Goal: Task Accomplishment & Management: Manage account settings

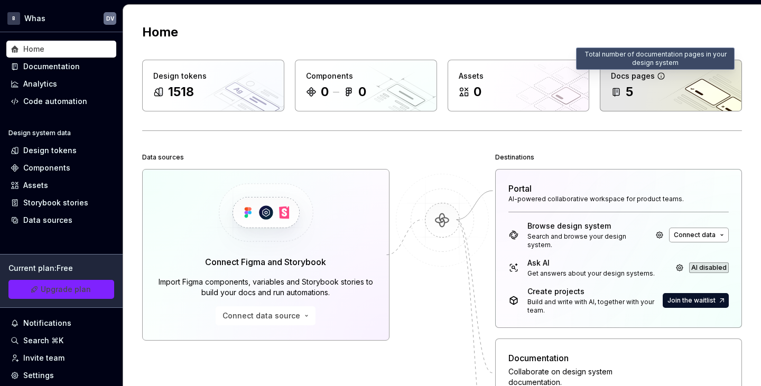
click at [657, 78] on icon at bounding box center [661, 76] width 8 height 8
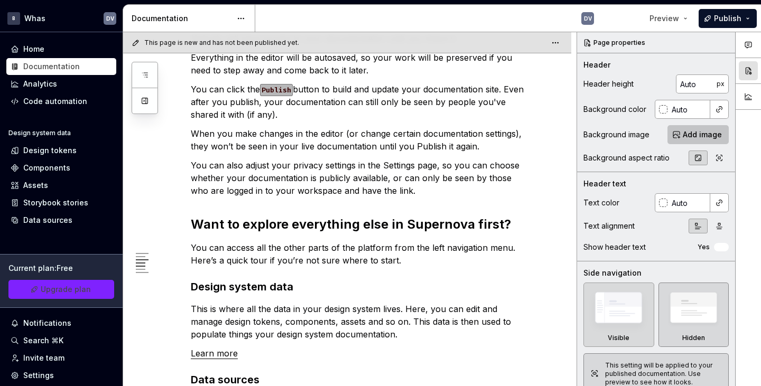
scroll to position [146, 0]
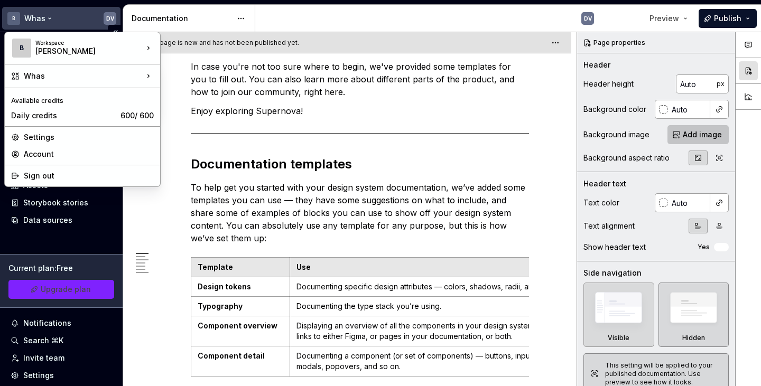
click at [102, 17] on html "B Whas DV Home Documentation Analytics Code automation Design system data Desig…" at bounding box center [380, 193] width 761 height 386
click at [62, 135] on div "Settings" at bounding box center [89, 137] width 130 height 11
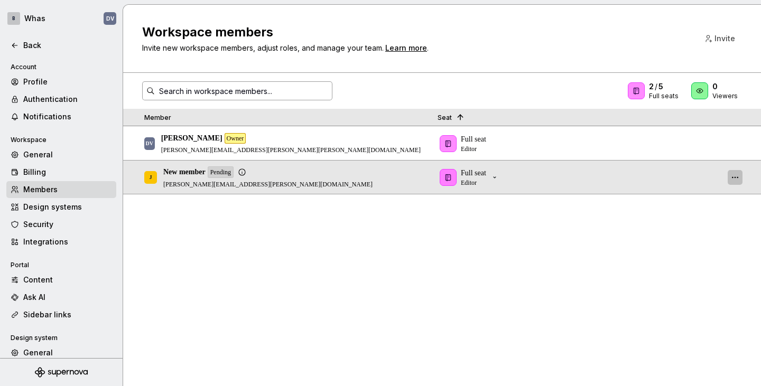
click at [735, 173] on button "button" at bounding box center [735, 177] width 15 height 15
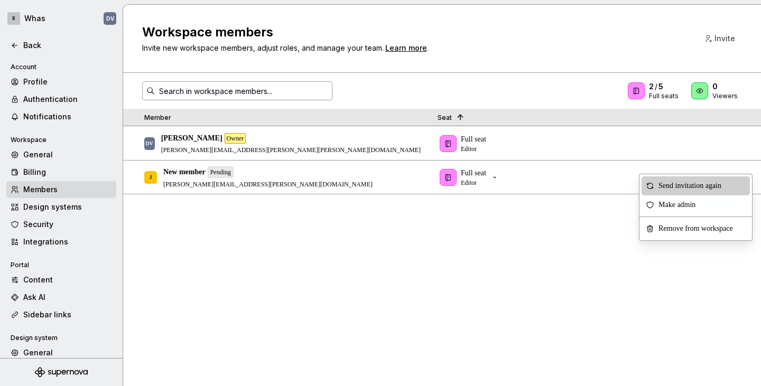
click at [714, 185] on span "Send invitation again" at bounding box center [692, 185] width 76 height 19
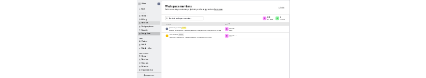
scroll to position [79, 0]
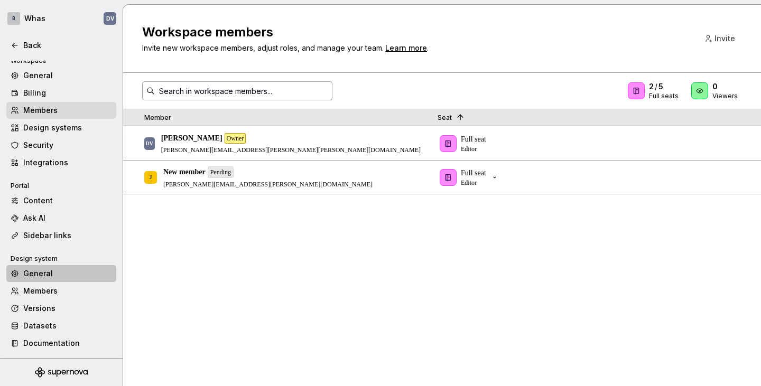
click at [52, 275] on div "General" at bounding box center [67, 273] width 89 height 11
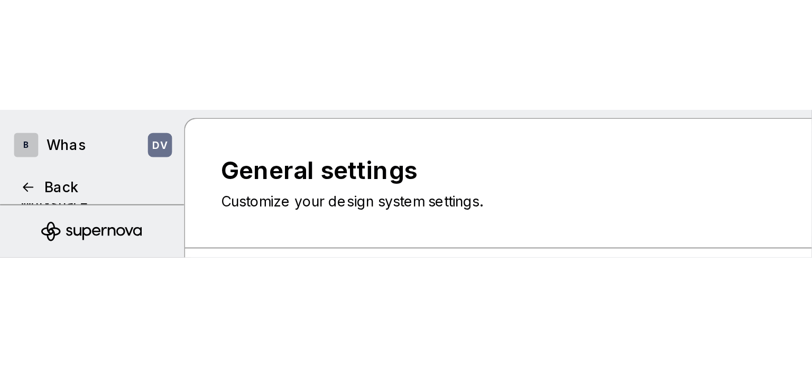
scroll to position [79, 0]
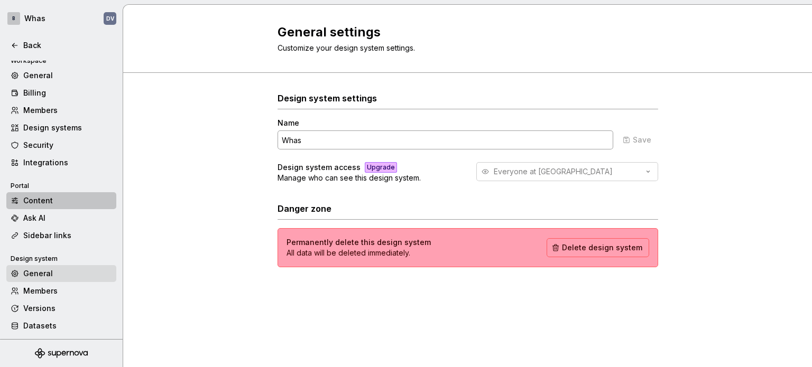
click at [47, 196] on div "Content" at bounding box center [67, 201] width 89 height 11
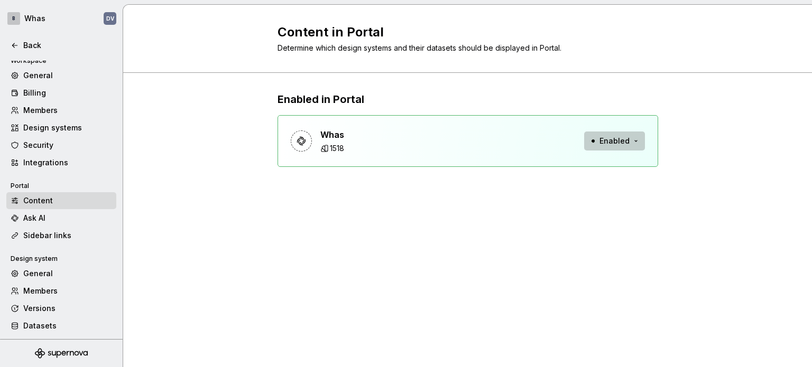
click at [638, 141] on button "Enabled" at bounding box center [614, 141] width 61 height 19
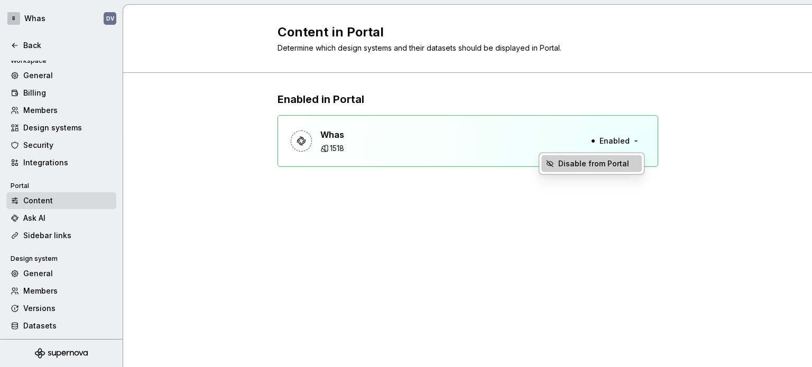
click at [601, 164] on div "Disable from Portal" at bounding box center [593, 164] width 71 height 11
click at [575, 164] on div "Disable from Portal" at bounding box center [593, 164] width 71 height 11
click at [556, 163] on span "Disable from Portal" at bounding box center [591, 163] width 100 height 17
click at [637, 131] on div "Whas 1518 Enabled" at bounding box center [467, 141] width 380 height 52
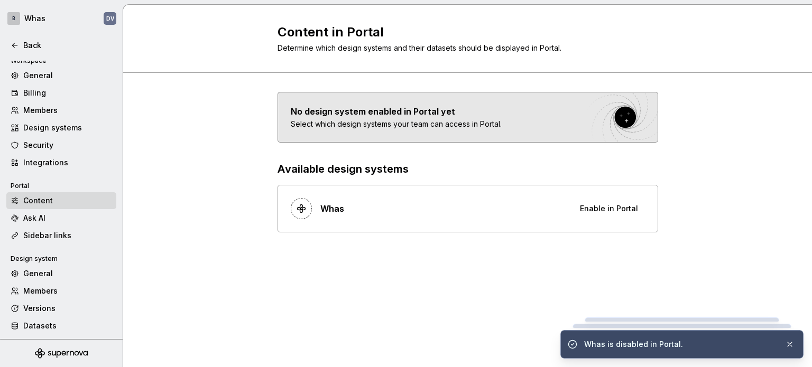
click at [622, 141] on div at bounding box center [467, 117] width 379 height 50
click at [609, 148] on div "No design system enabled in Portal yet Select which design systems your team ca…" at bounding box center [467, 162] width 380 height 141
click at [46, 219] on div "Ask AI" at bounding box center [67, 218] width 89 height 11
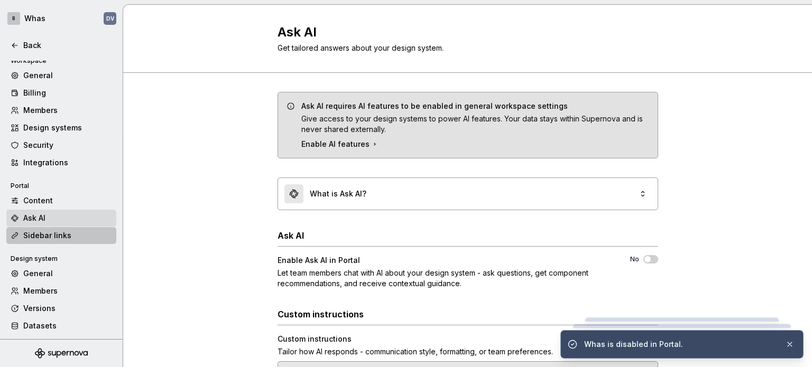
type textarea "*"
click at [47, 236] on div "Sidebar links" at bounding box center [67, 235] width 89 height 11
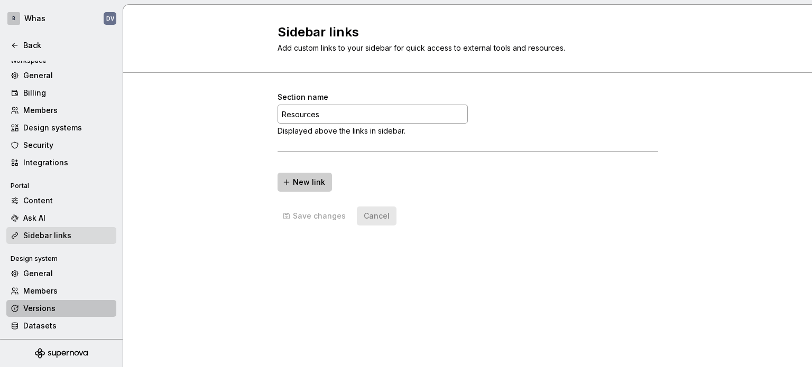
scroll to position [97, 0]
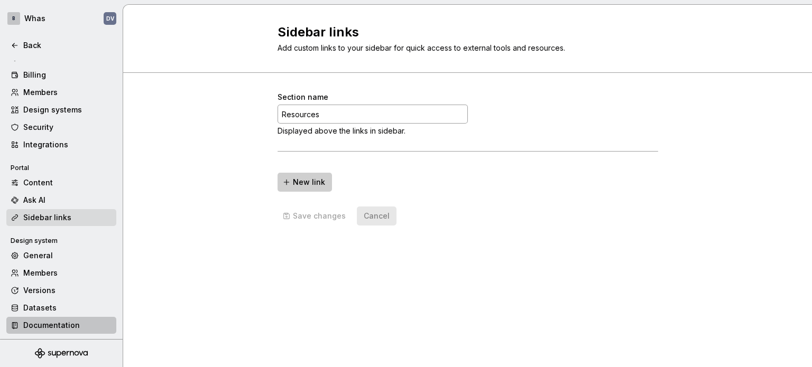
click at [53, 327] on div "Documentation" at bounding box center [67, 325] width 89 height 11
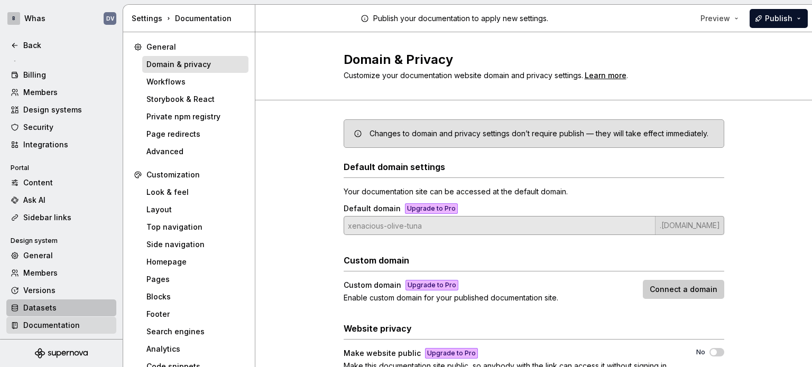
click at [50, 304] on div "Datasets" at bounding box center [67, 308] width 89 height 11
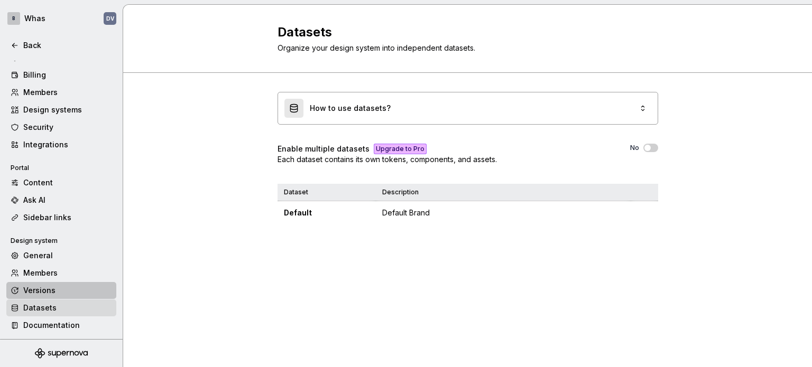
click at [50, 289] on div "Versions" at bounding box center [67, 290] width 89 height 11
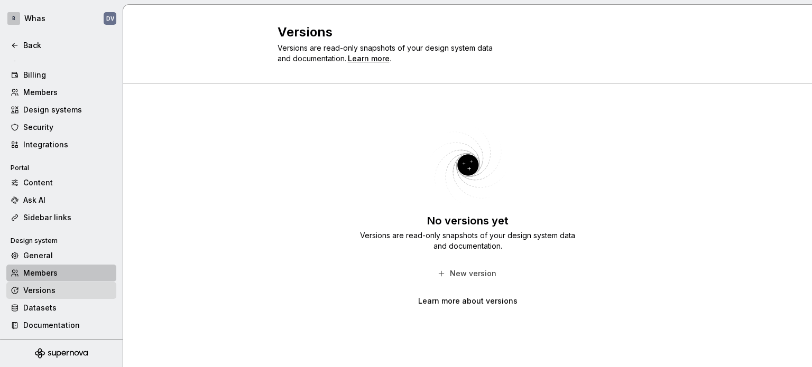
click at [49, 268] on div "Members" at bounding box center [67, 273] width 89 height 11
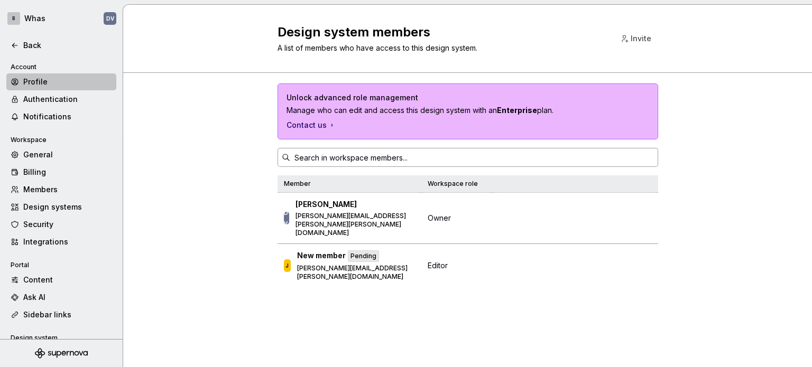
click at [47, 82] on div "Profile" at bounding box center [67, 82] width 89 height 11
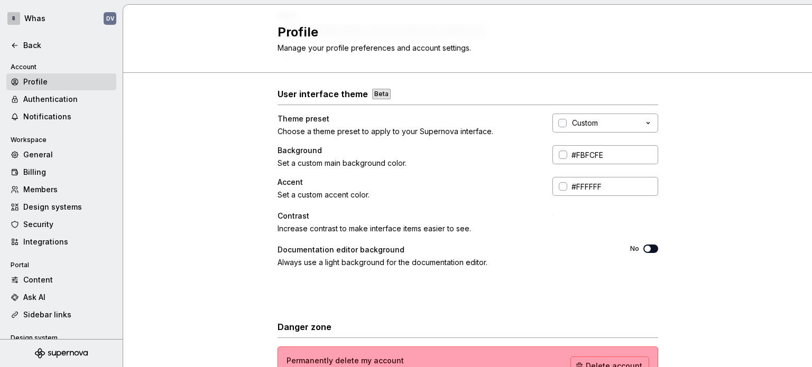
scroll to position [106, 0]
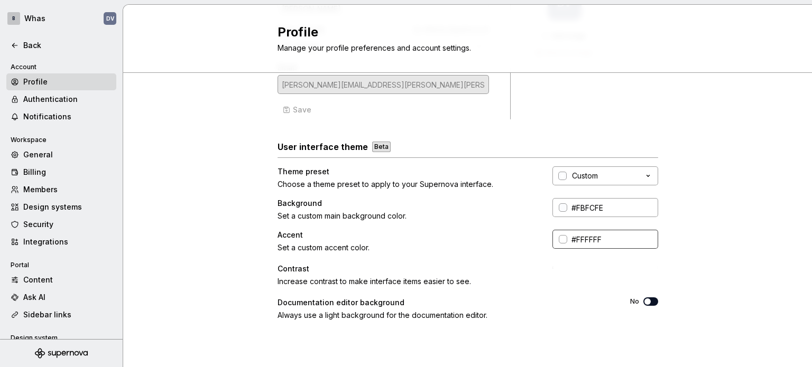
click at [559, 239] on div at bounding box center [563, 239] width 8 height 8
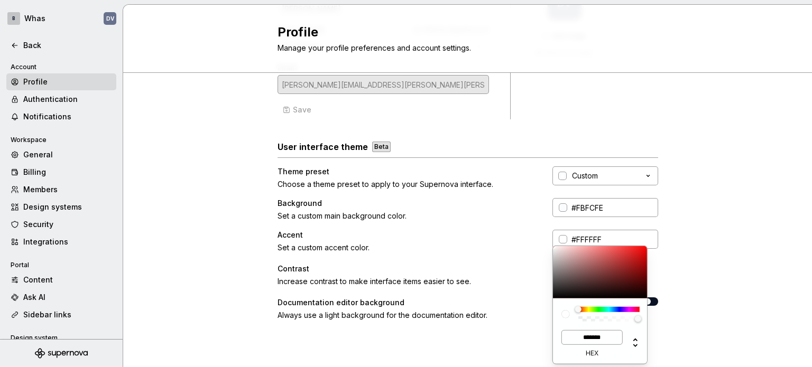
type input "#6E4343"
type input "*******"
type input "#6E4141"
type input "*******"
type input "#6E3C3C"
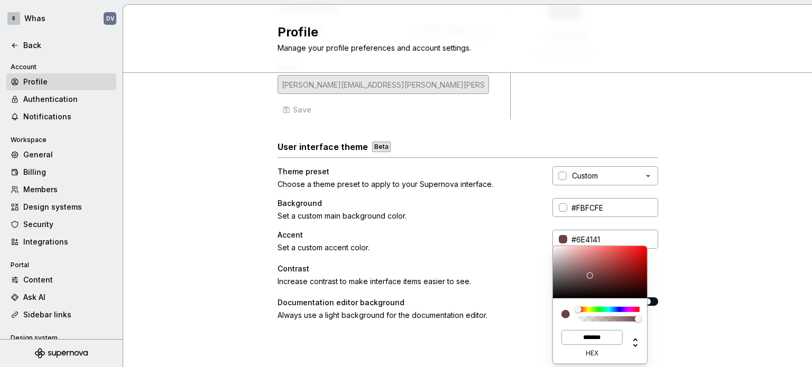
type input "*******"
type input "#6E3131"
type input "*******"
type input "#6E2B2B"
type input "*******"
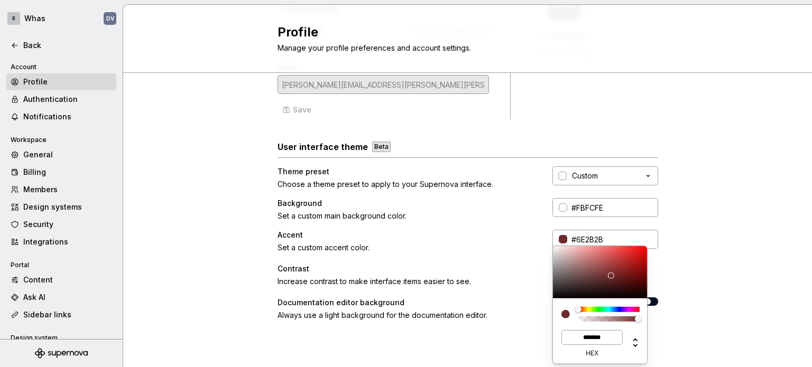
type input "#6E2A2A"
type input "*******"
type input "#632525"
type input "*******"
type input "#4F1C1C"
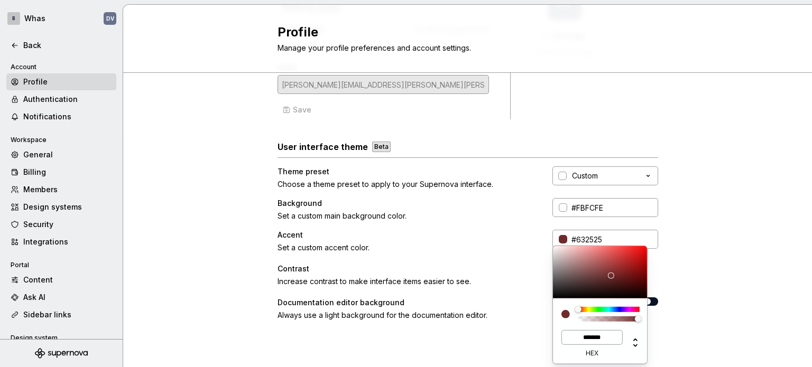
type input "*******"
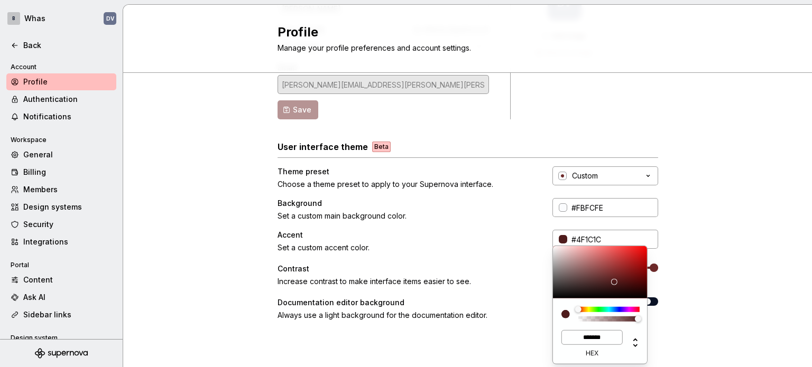
type input "#4C1B1B"
type input "*******"
type input "#4F1B1B"
type input "*******"
type input "#612222"
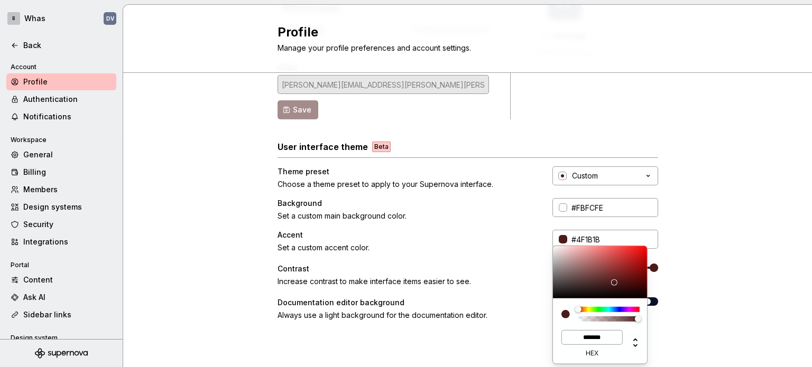
type input "*******"
type input "#6B2525"
type input "*******"
type input "#6B2626"
type input "*******"
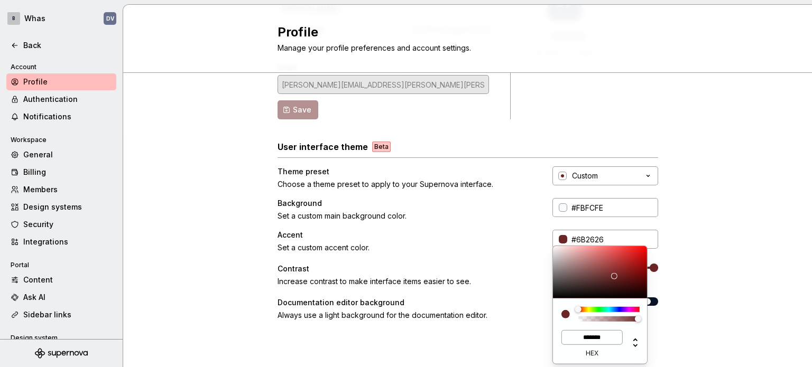
type input "#692626"
type input "*******"
type input "#692727"
type input "*******"
type input "#6B2929"
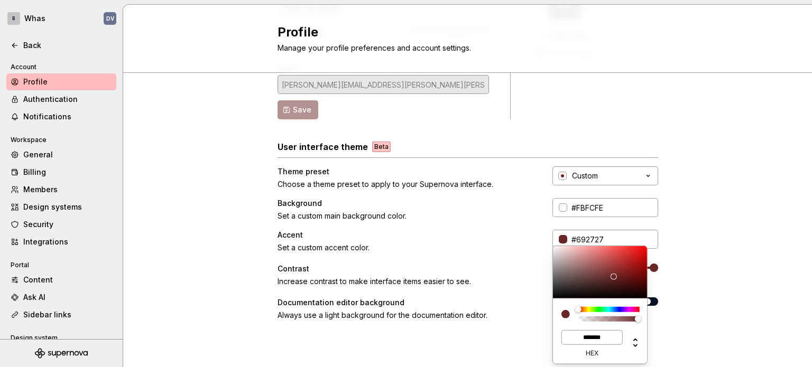
type input "*******"
type input "#924444"
type input "*******"
type input "#A64C4C"
type input "*******"
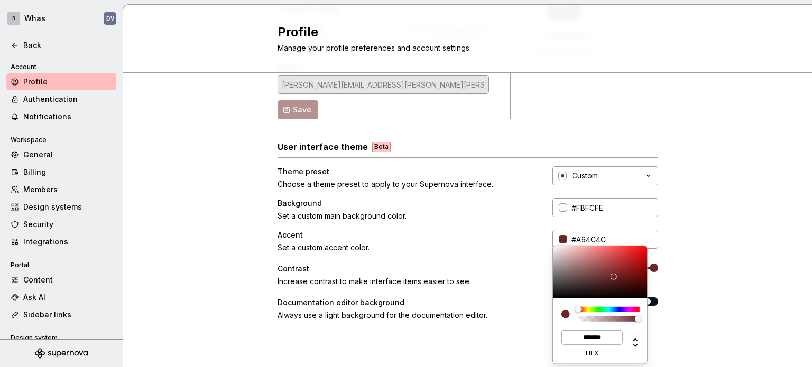
type input "#B14D4D"
type input "*******"
type input "#B34D4D"
type input "*******"
type input "#AC4646"
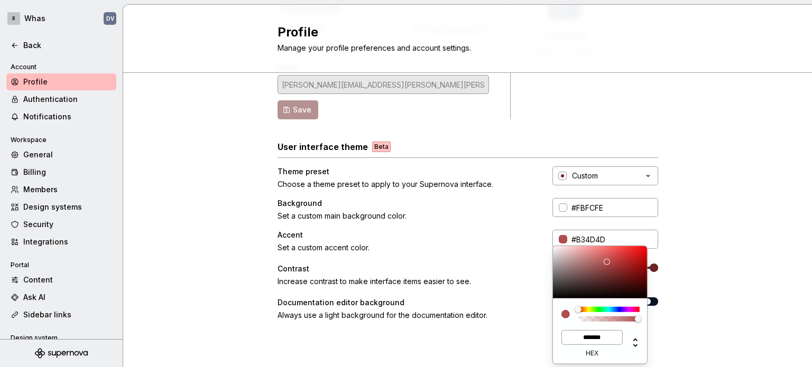
type input "*******"
type input "#AC4747"
type input "*******"
type input "#B14949"
type input "*******"
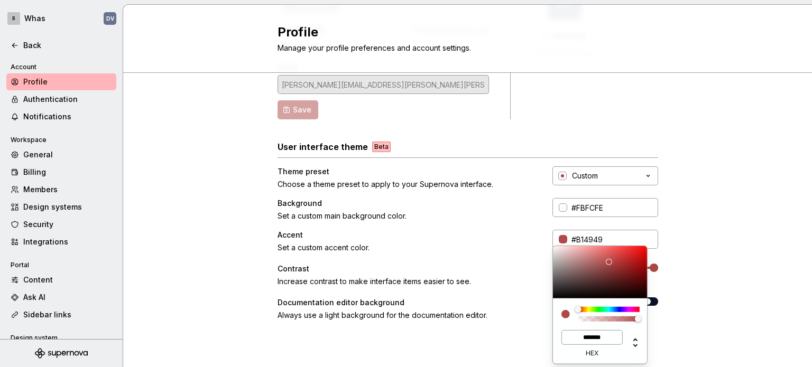
type input "#B34A4A"
type input "*******"
type input "#A94242"
type input "*******"
type input "#9F3535"
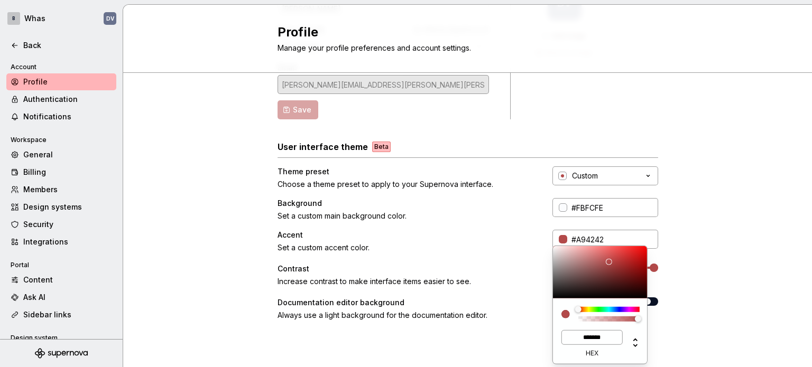
type input "*******"
type input "#9F3131"
type input "*******"
type input "#9F2F2F"
type input "*******"
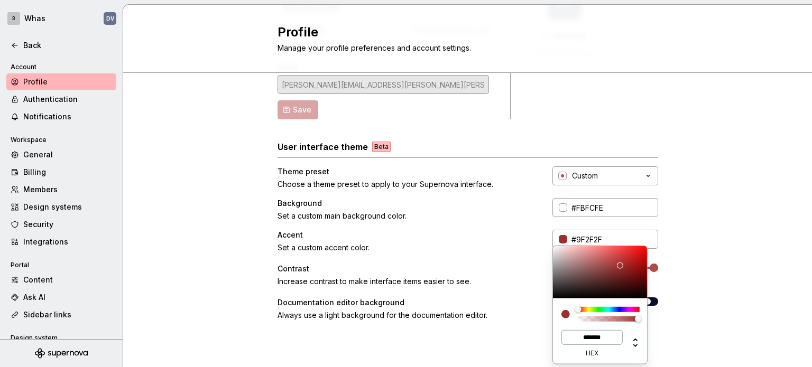
drag, startPoint x: 590, startPoint y: 276, endPoint x: 619, endPoint y: 266, distance: 31.2
click at [619, 266] on div at bounding box center [600, 272] width 95 height 52
click at [454, 264] on html "B Whas DV Back Account Profile Authentication Notifications Workspace General B…" at bounding box center [406, 183] width 812 height 367
click at [703, 278] on html "B Whas DV Back Account Profile Authentication Notifications Workspace General B…" at bounding box center [406, 183] width 812 height 367
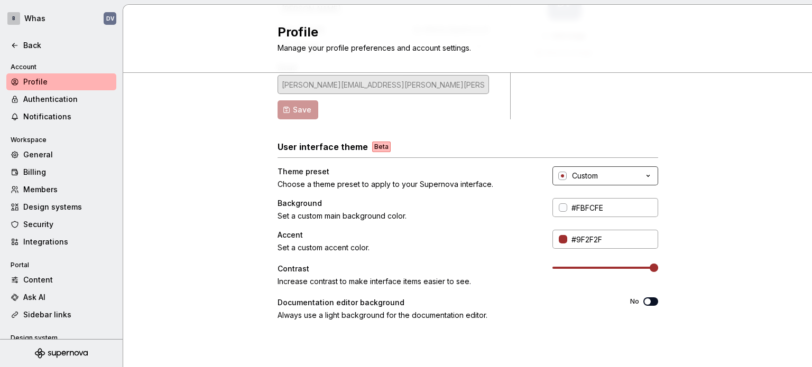
click at [589, 178] on div "Custom" at bounding box center [585, 176] width 26 height 11
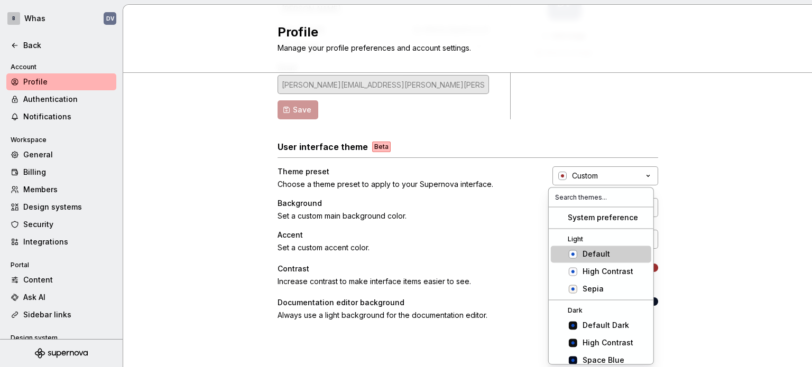
click at [590, 252] on div "Default" at bounding box center [595, 254] width 27 height 11
type input "#104FC6"
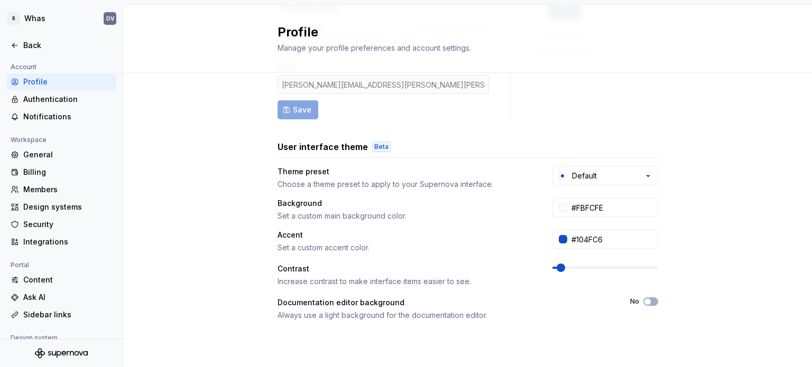
click at [714, 166] on div "Full name Affects Supernova AI [PERSON_NAME] Area of work Affects Supernova AI …" at bounding box center [467, 233] width 689 height 533
click at [576, 179] on div "Default" at bounding box center [584, 176] width 25 height 11
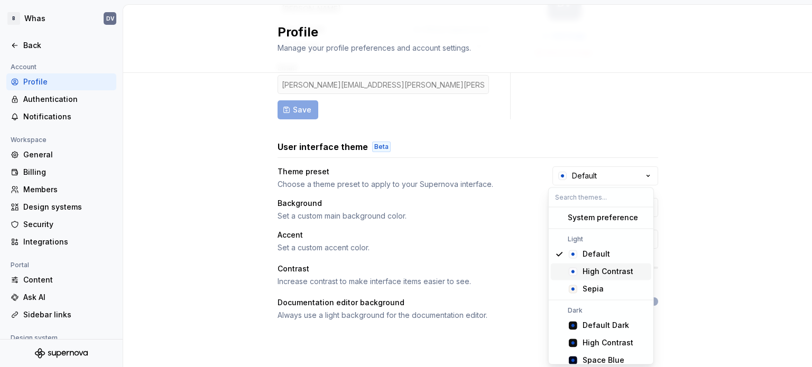
click at [589, 274] on div "High Contrast" at bounding box center [607, 271] width 51 height 11
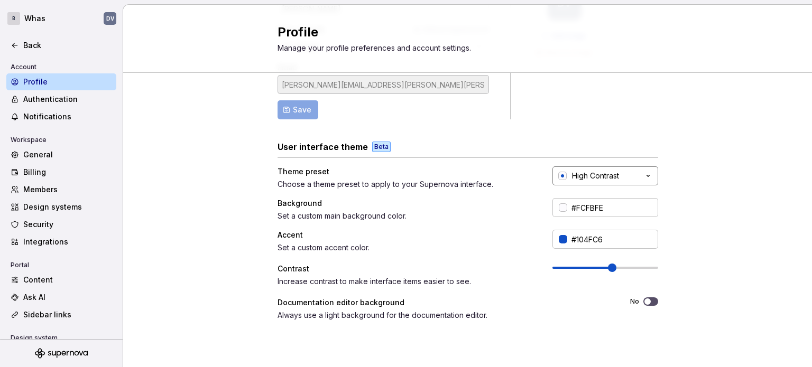
click at [605, 175] on div "High Contrast" at bounding box center [595, 176] width 47 height 11
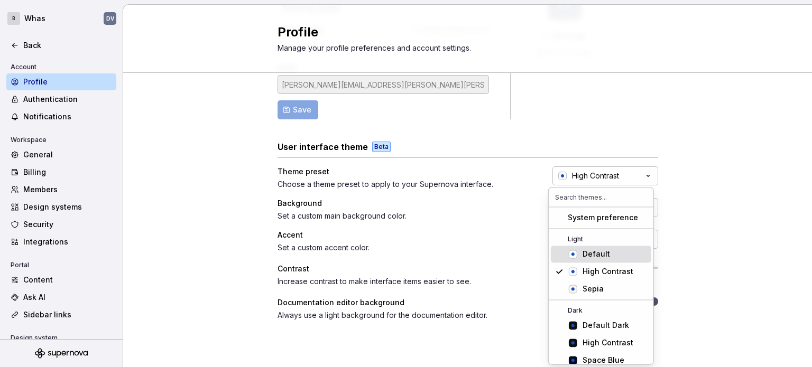
click at [590, 255] on div "Default" at bounding box center [595, 254] width 27 height 11
type input "#FBFCFE"
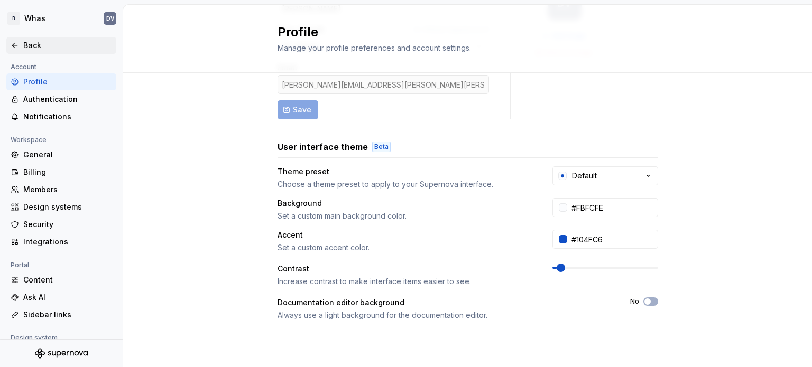
click at [15, 48] on icon at bounding box center [15, 45] width 8 height 8
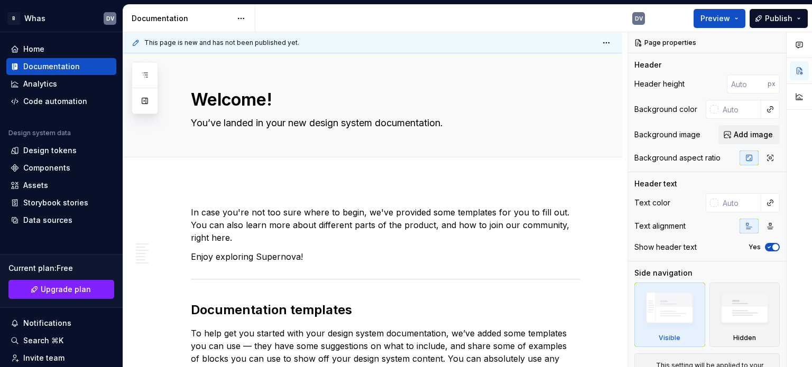
type textarea "*"
click at [45, 154] on div "Design tokens" at bounding box center [49, 150] width 53 height 11
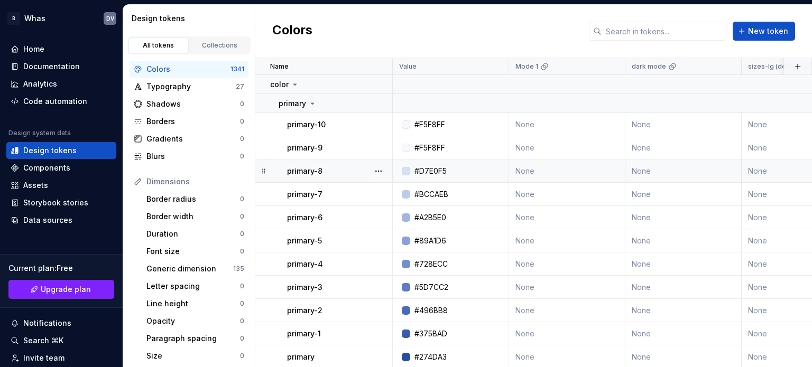
scroll to position [53, 0]
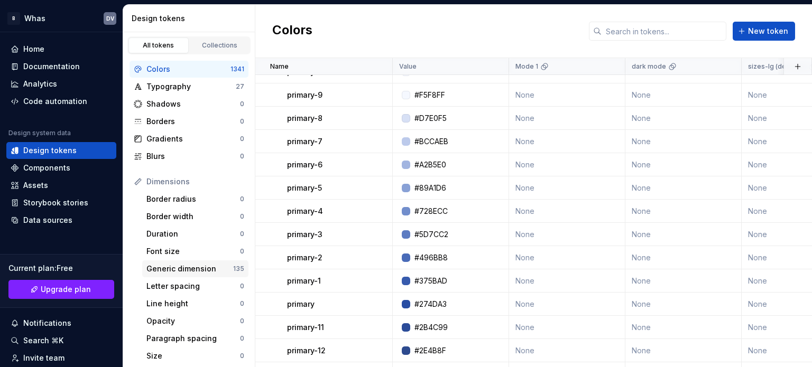
click at [184, 270] on div "Generic dimension" at bounding box center [189, 269] width 87 height 11
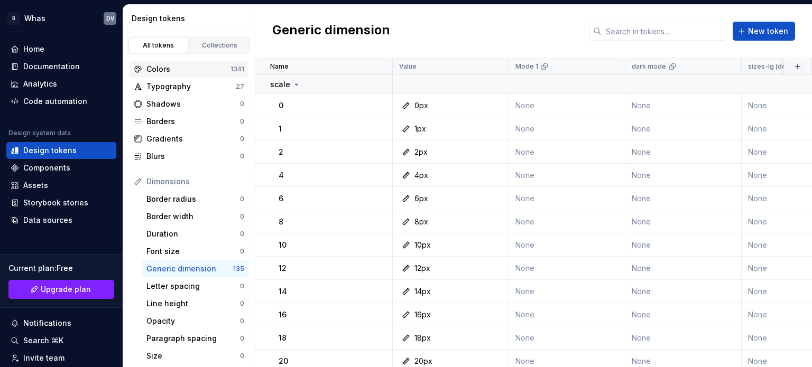
click at [164, 69] on div "Colors" at bounding box center [188, 69] width 84 height 11
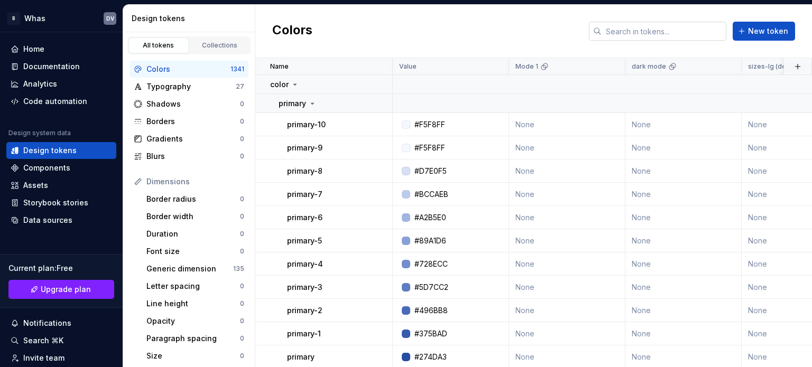
click at [620, 38] on input "text" at bounding box center [663, 31] width 125 height 19
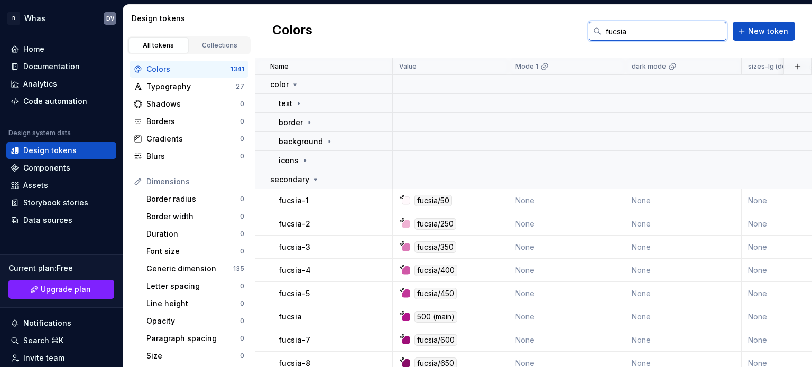
type input "fucsia"
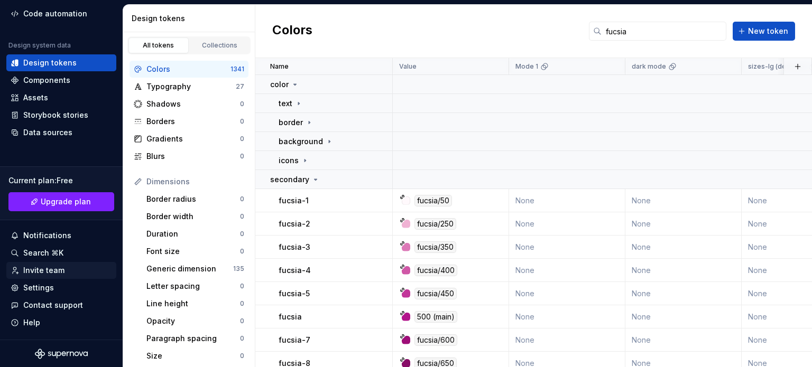
click at [67, 268] on div "Invite team" at bounding box center [61, 270] width 101 height 11
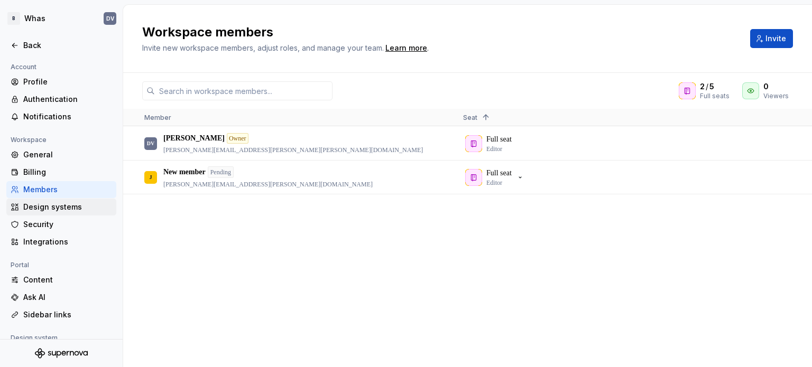
click at [57, 203] on div "Design systems" at bounding box center [67, 207] width 89 height 11
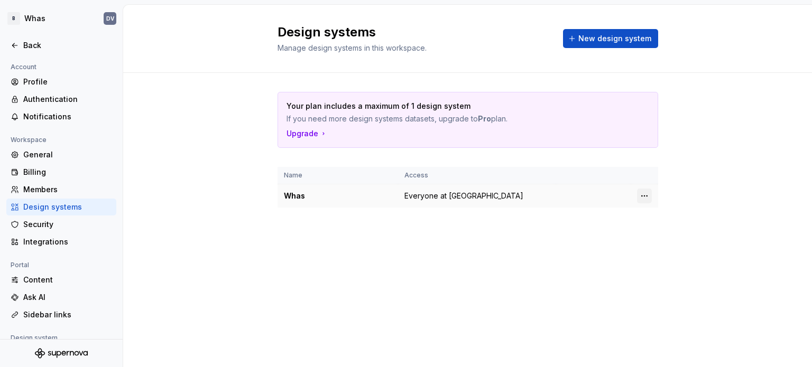
click at [644, 198] on html "B Whas DV Back Account Profile Authentication Notifications Workspace General B…" at bounding box center [406, 183] width 812 height 367
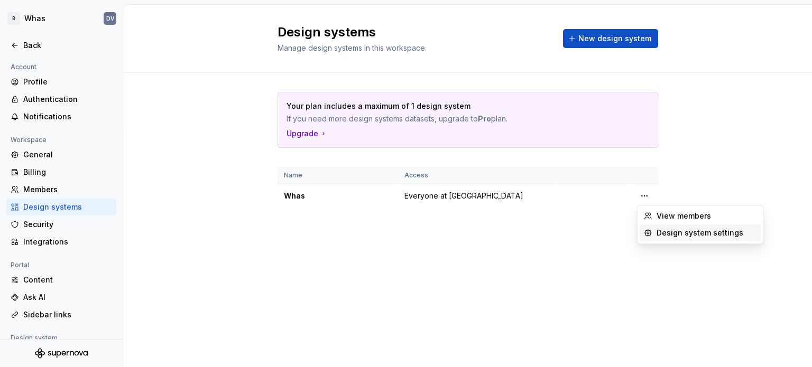
click at [665, 236] on div "Design system settings" at bounding box center [706, 233] width 100 height 11
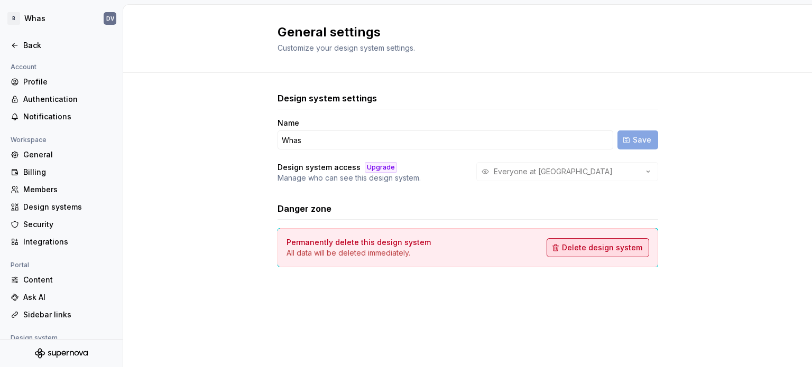
click at [605, 249] on span "Delete design system" at bounding box center [602, 248] width 80 height 11
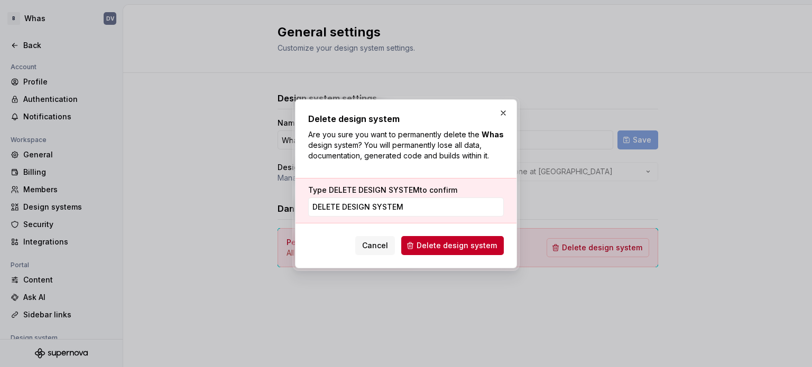
type input "DELETE DESIGN SYSTEM"
click at [462, 232] on div "Cancel Delete design system" at bounding box center [406, 243] width 196 height 23
click at [463, 247] on span "Delete design system" at bounding box center [456, 245] width 80 height 11
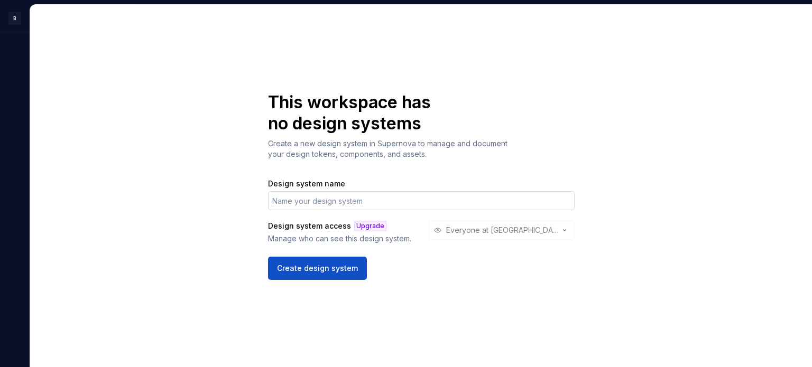
click at [287, 204] on input "Design system name" at bounding box center [421, 200] width 306 height 19
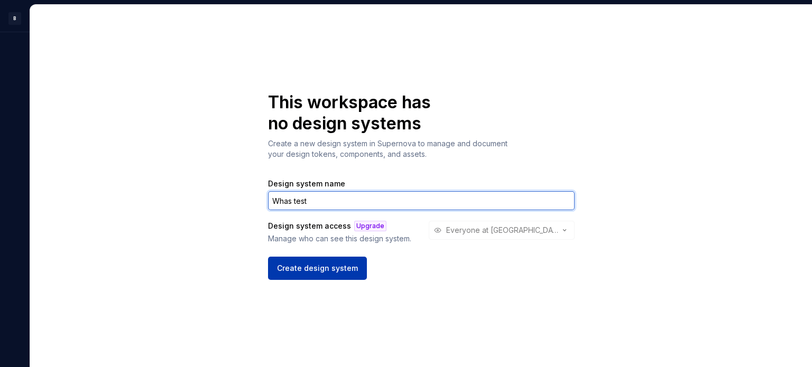
type input "Whas test"
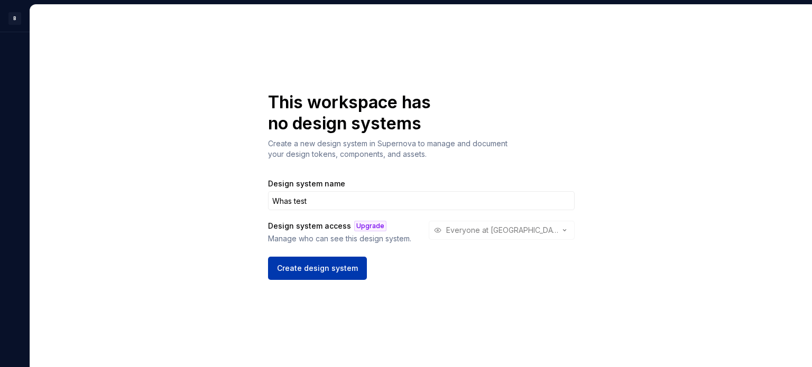
click at [317, 272] on span "Create design system" at bounding box center [317, 268] width 81 height 11
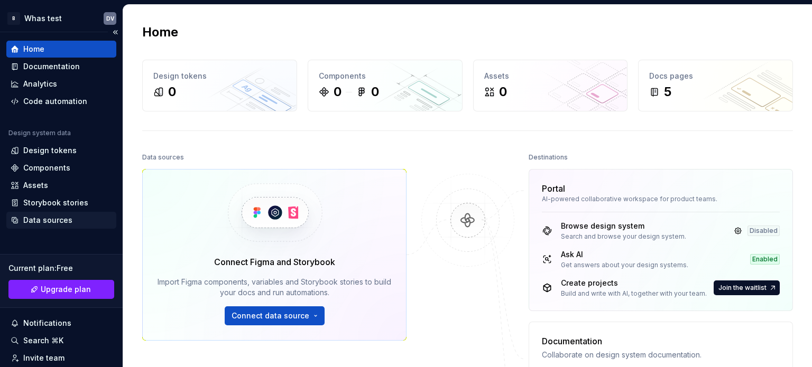
scroll to position [88, 0]
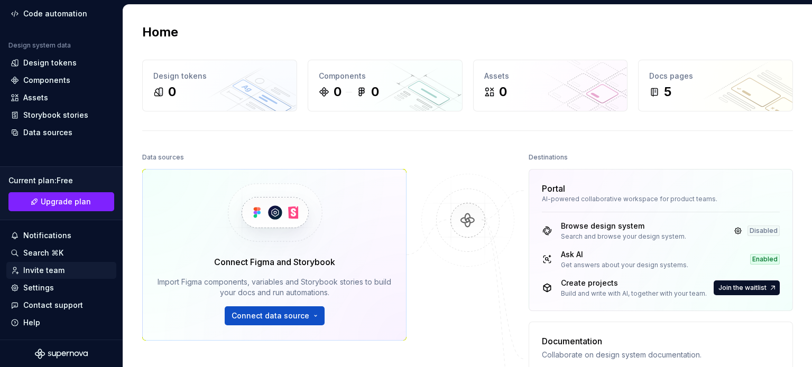
click at [57, 267] on div "Invite team" at bounding box center [43, 270] width 41 height 11
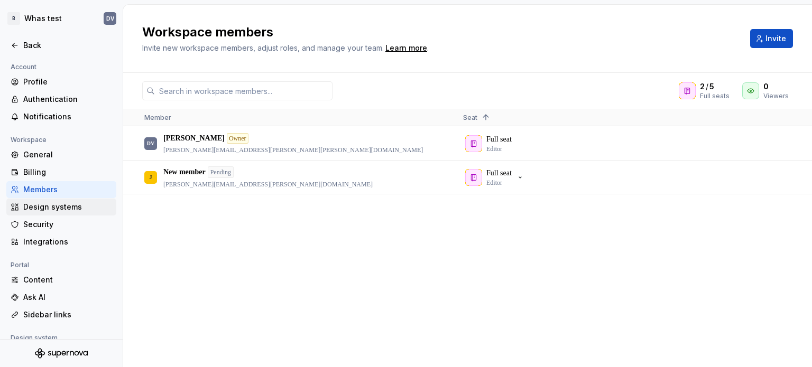
click at [55, 202] on div "Design systems" at bounding box center [67, 207] width 89 height 11
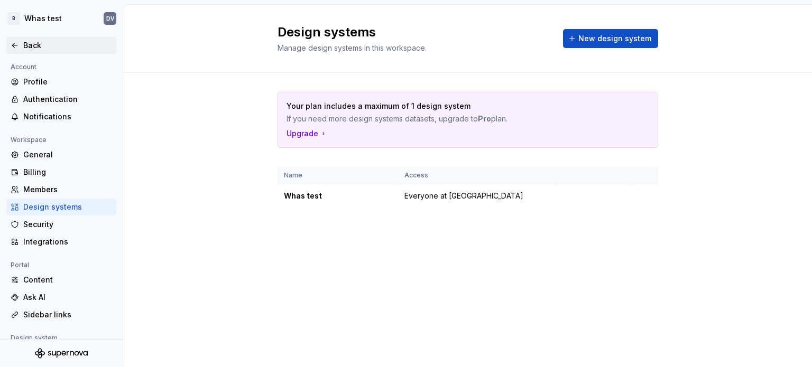
click at [13, 47] on icon at bounding box center [14, 45] width 5 height 4
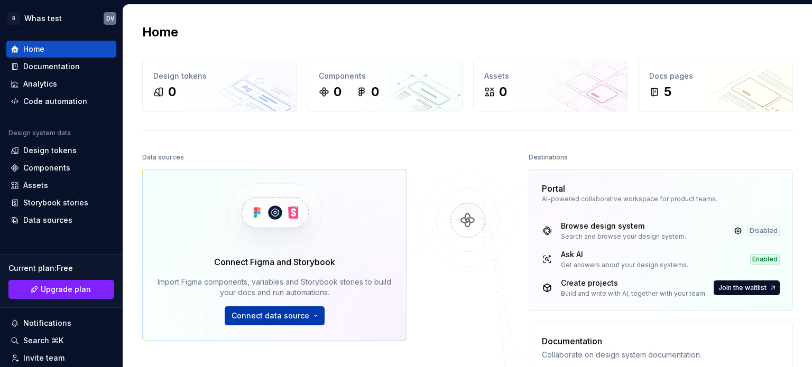
click at [299, 321] on span "Connect data source" at bounding box center [270, 316] width 78 height 11
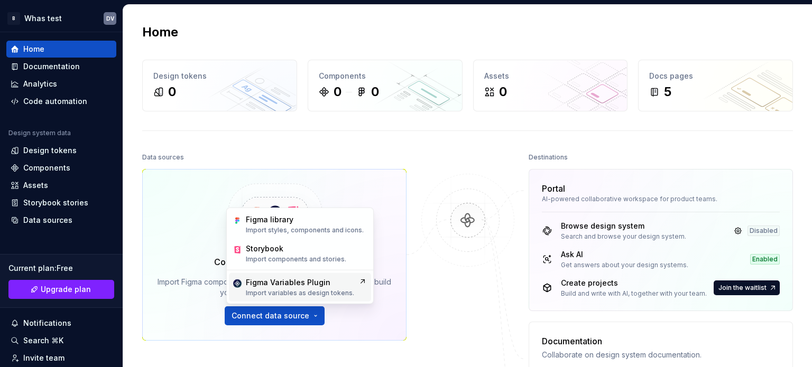
click at [279, 281] on div "Figma Variables Plugin" at bounding box center [288, 282] width 85 height 11
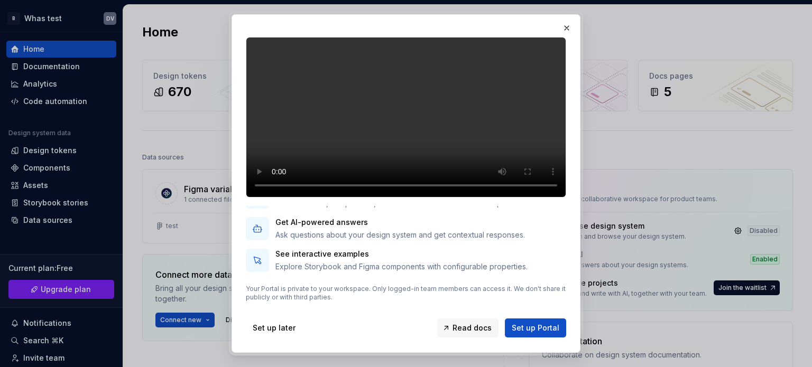
scroll to position [99, 0]
click at [466, 327] on span "Read docs" at bounding box center [471, 328] width 39 height 11
click at [533, 327] on span "Set up Portal" at bounding box center [536, 328] width 48 height 11
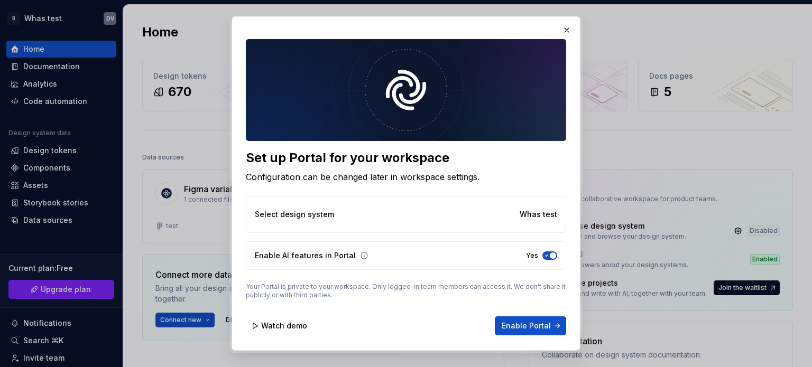
click at [533, 327] on span "Enable Portal" at bounding box center [525, 326] width 49 height 11
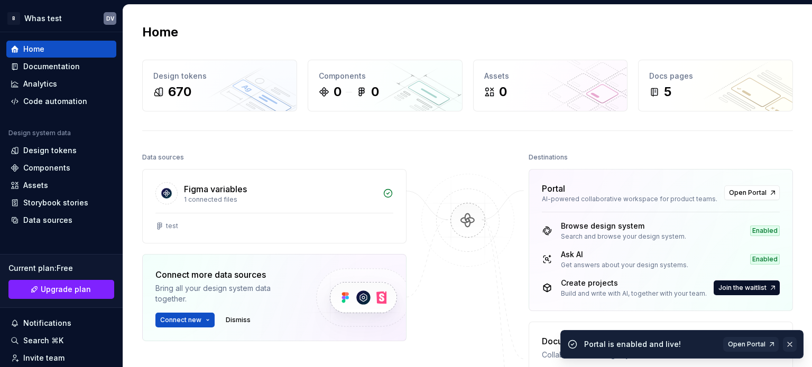
click at [760, 344] on button "button" at bounding box center [790, 344] width 14 height 15
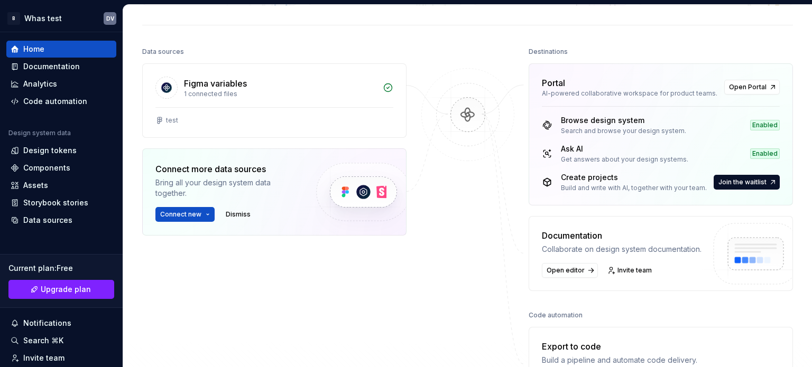
scroll to position [211, 0]
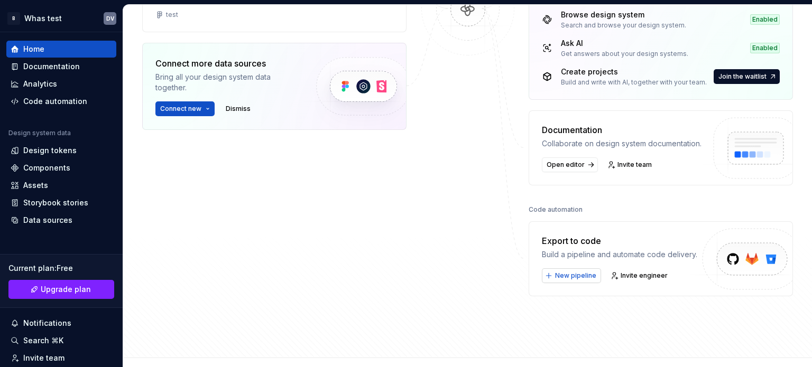
click at [562, 276] on span "New pipeline" at bounding box center [575, 276] width 41 height 8
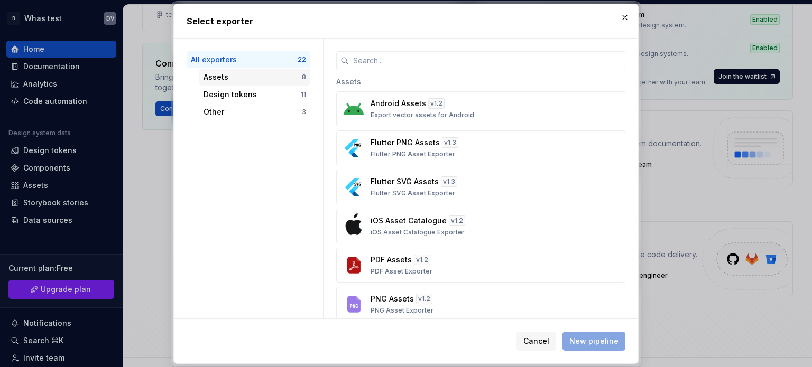
click at [287, 77] on div "Assets" at bounding box center [252, 77] width 98 height 11
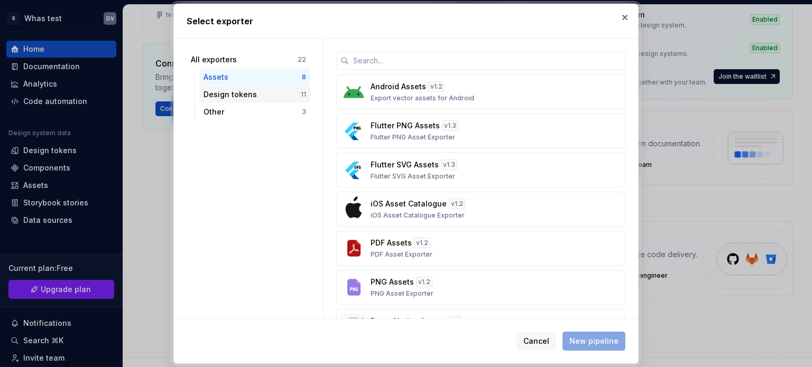
click at [271, 93] on div "Design tokens" at bounding box center [251, 94] width 97 height 11
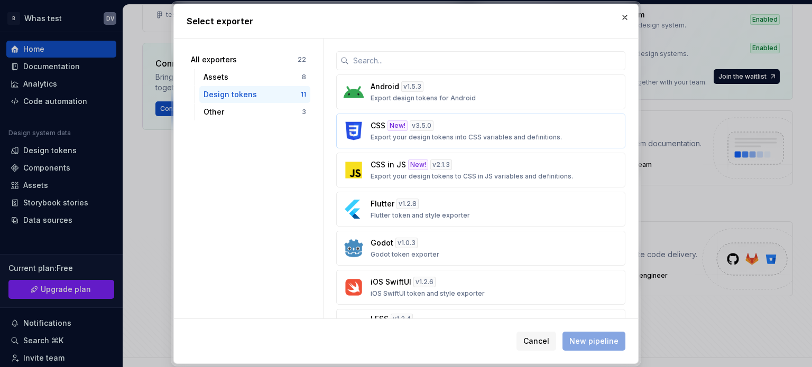
click at [463, 132] on div "CSS New! v 3.5.0 Export your design tokens into CSS variables and definitions." at bounding box center [477, 130] width 214 height 21
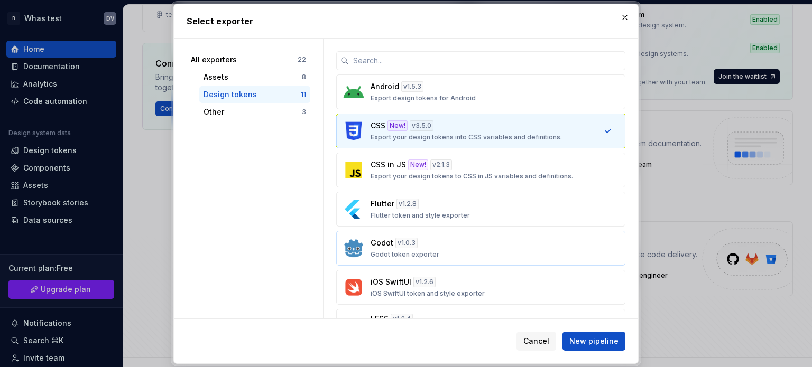
scroll to position [106, 0]
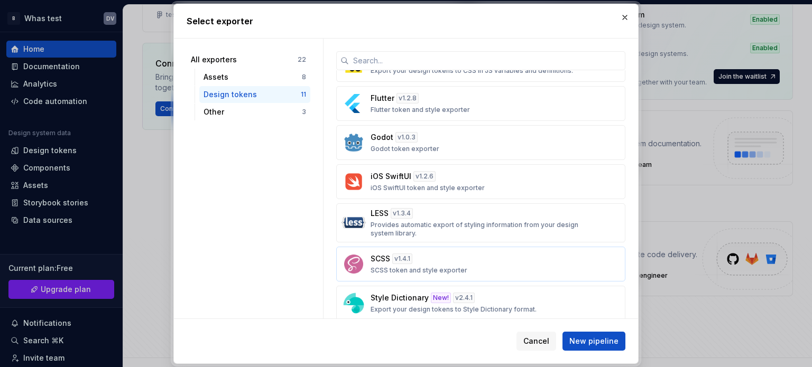
click at [546, 268] on div "SCSS v 1.4.1 SCSS token and style exporter" at bounding box center [477, 264] width 214 height 21
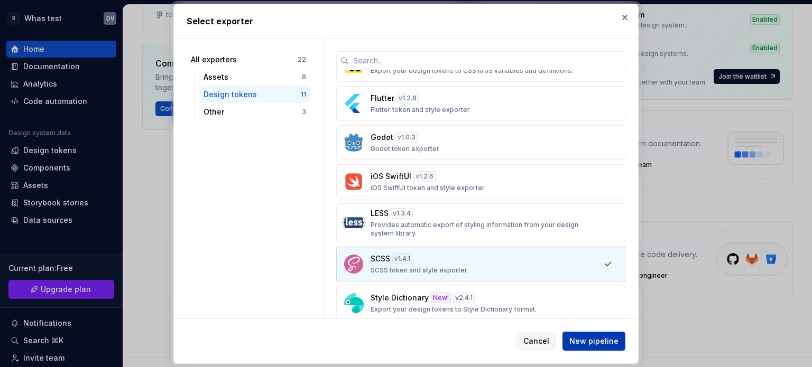
click at [592, 343] on span "New pipeline" at bounding box center [593, 341] width 49 height 11
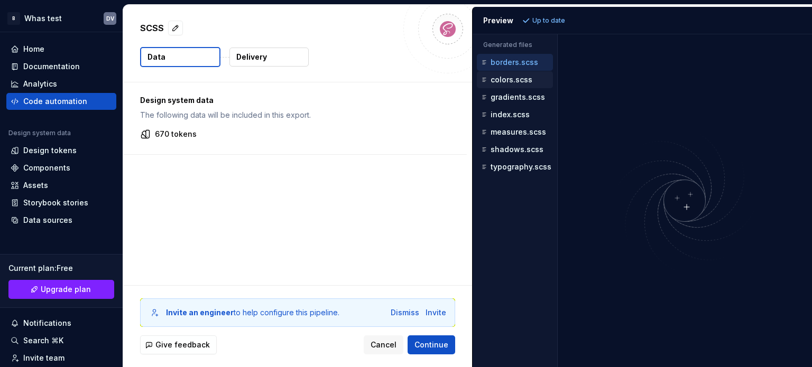
click at [514, 82] on p "colors.scss" at bounding box center [511, 80] width 42 height 8
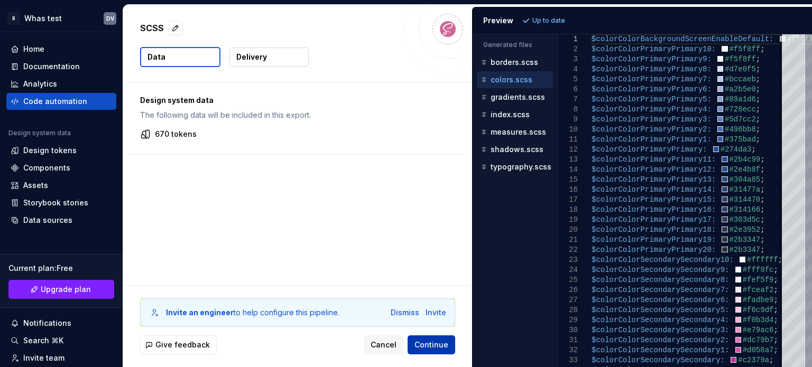
click at [427, 347] on span "Continue" at bounding box center [431, 345] width 34 height 11
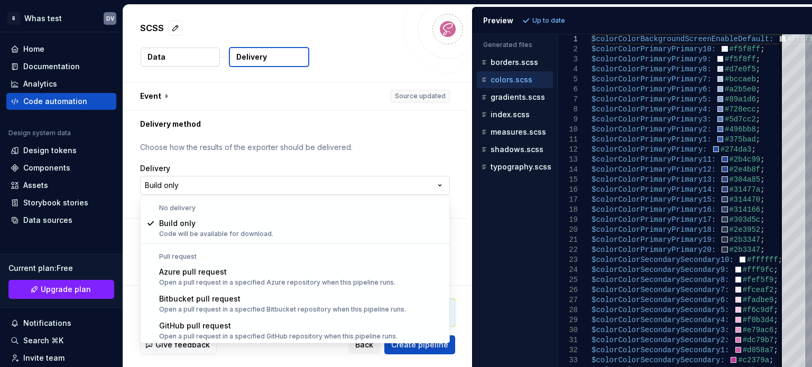
click at [444, 186] on html "**********" at bounding box center [406, 183] width 812 height 367
click at [440, 183] on html "**********" at bounding box center [406, 183] width 812 height 367
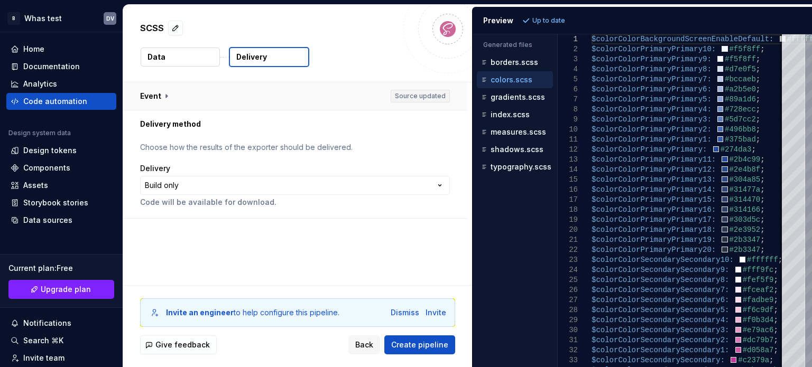
click at [157, 96] on button "button" at bounding box center [294, 95] width 343 height 27
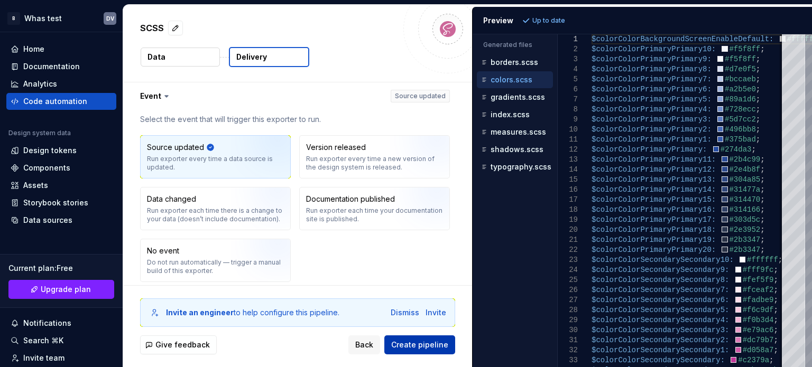
click at [416, 342] on span "Create pipeline" at bounding box center [419, 345] width 57 height 11
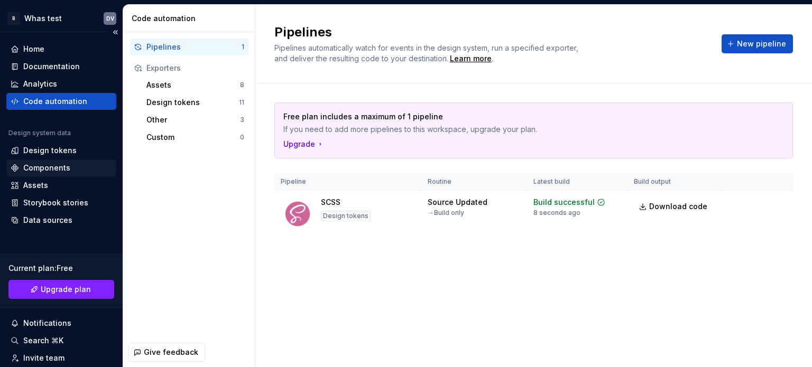
click at [63, 169] on div "Components" at bounding box center [46, 168] width 47 height 11
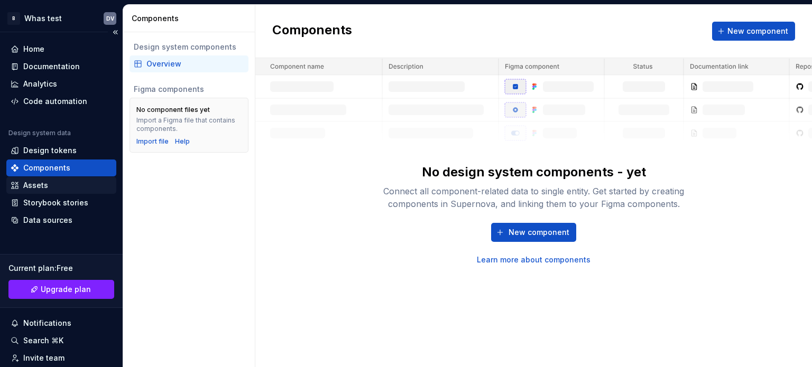
click at [38, 189] on div "Assets" at bounding box center [35, 185] width 25 height 11
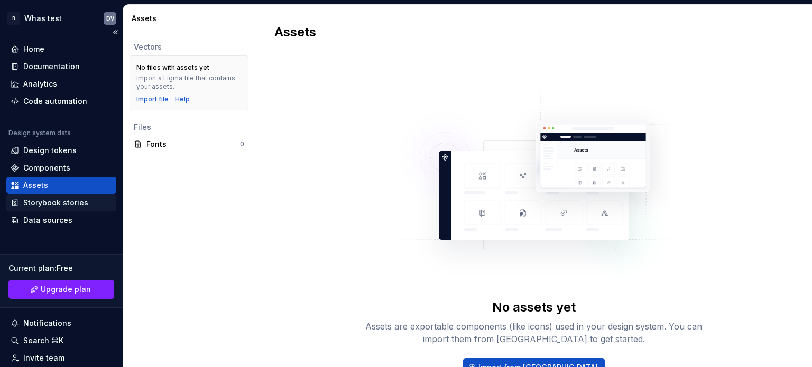
click at [38, 200] on div "Storybook stories" at bounding box center [55, 203] width 65 height 11
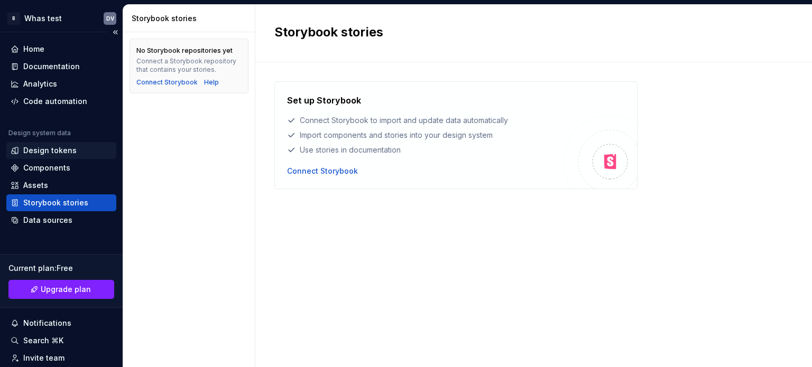
click at [62, 154] on div "Design tokens" at bounding box center [49, 150] width 53 height 11
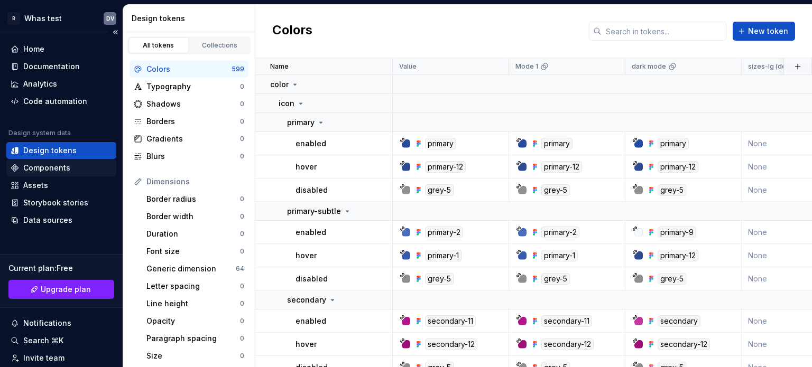
click at [52, 170] on div "Components" at bounding box center [46, 168] width 47 height 11
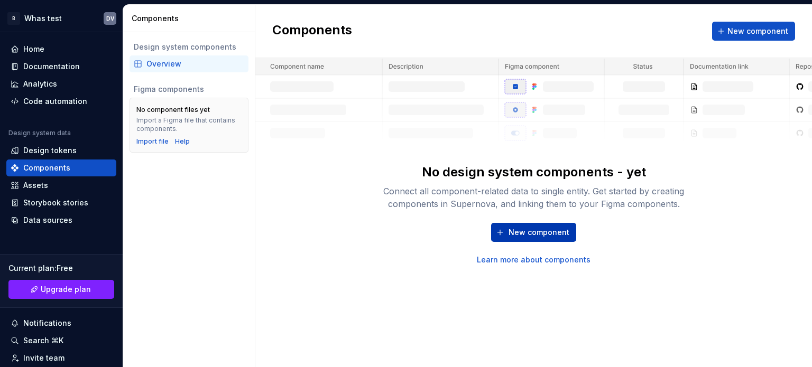
click at [524, 233] on span "New component" at bounding box center [538, 232] width 61 height 11
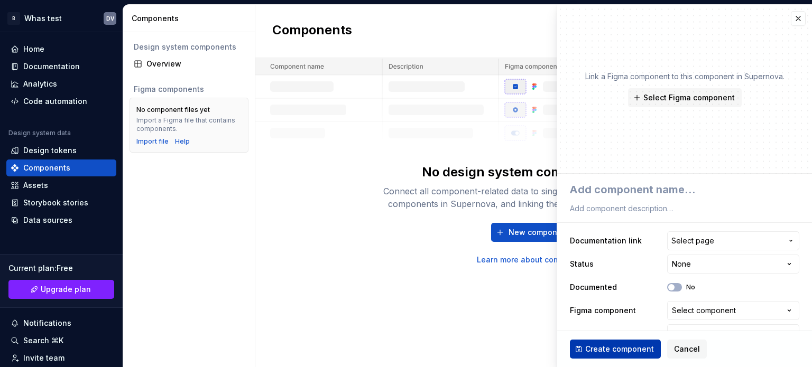
click at [584, 344] on button "Create component" at bounding box center [615, 349] width 91 height 19
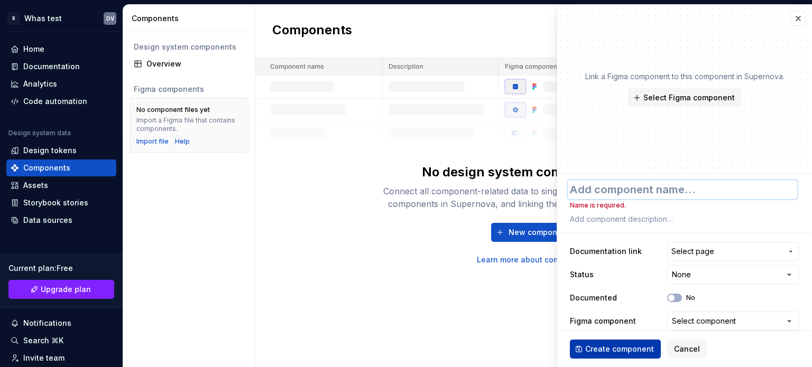
type textarea "*"
type textarea "c"
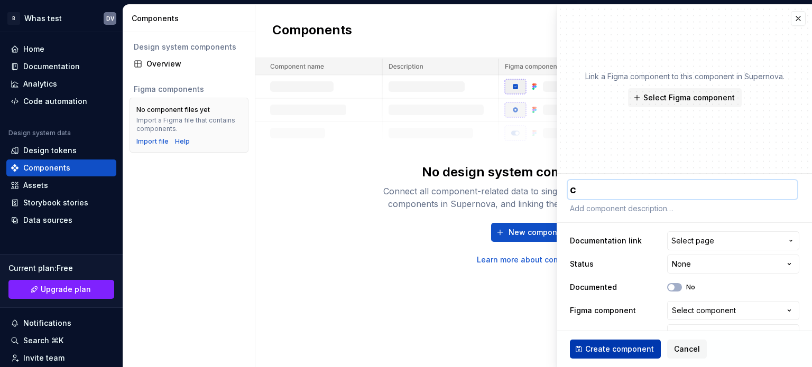
type textarea "*"
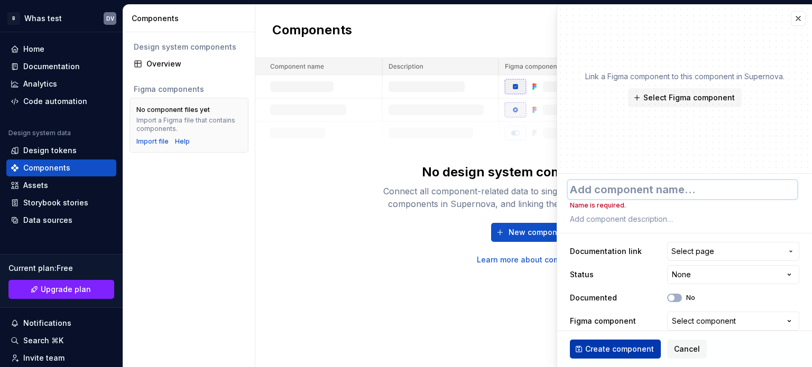
type textarea "*"
type textarea "C"
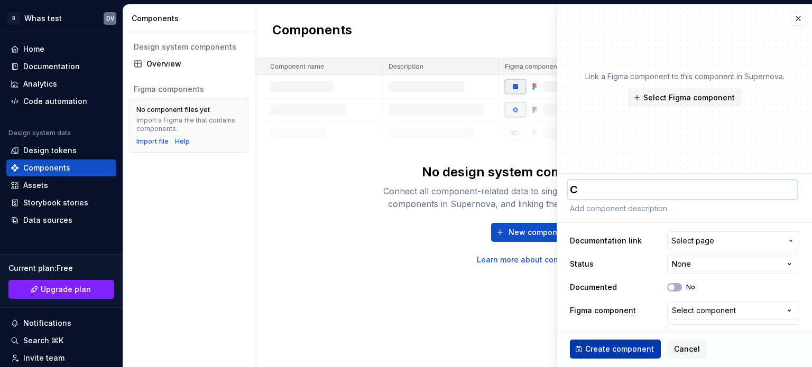
type textarea "*"
type textarea "Ch"
type textarea "*"
type textarea "Chi"
type textarea "*"
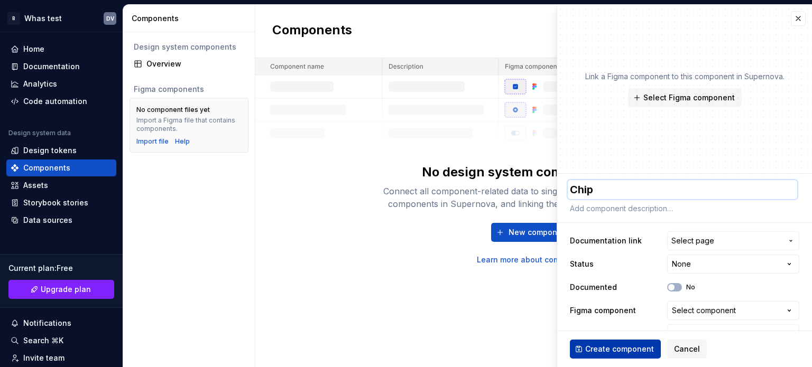
type textarea "Chip"
click at [600, 342] on button "Create component" at bounding box center [615, 349] width 91 height 19
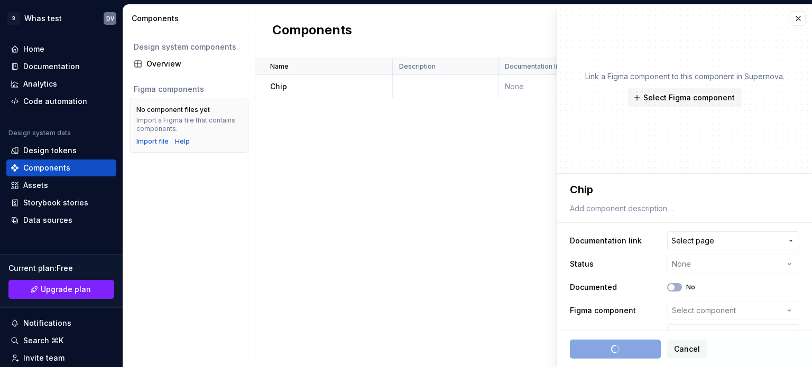
type textarea "*"
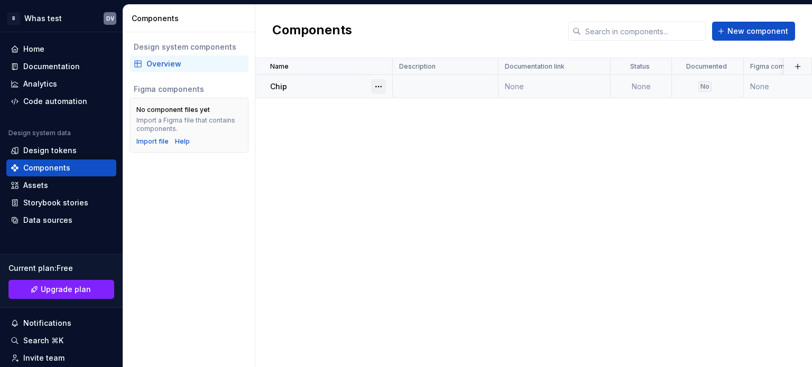
click at [376, 87] on button "button" at bounding box center [378, 86] width 15 height 15
click at [391, 124] on div "Delete component" at bounding box center [434, 128] width 87 height 11
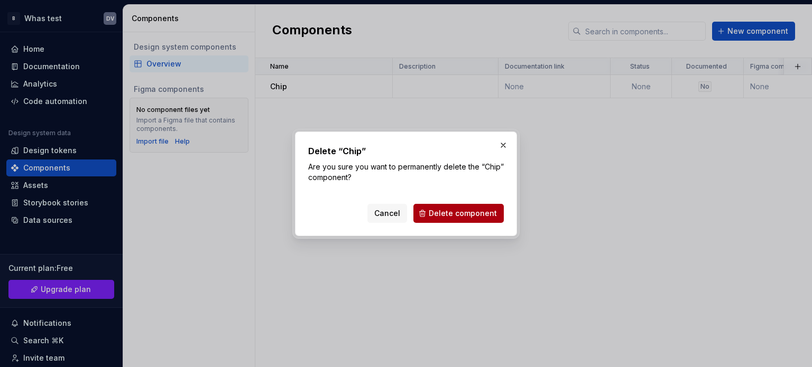
click at [477, 213] on span "Delete component" at bounding box center [463, 213] width 68 height 11
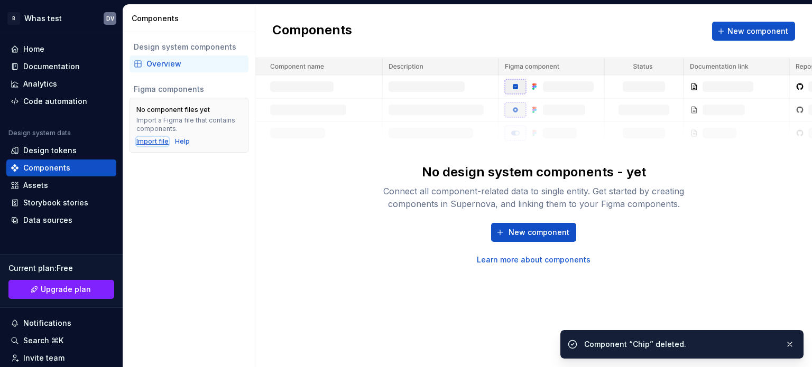
click at [154, 142] on div "Import file" at bounding box center [152, 141] width 32 height 8
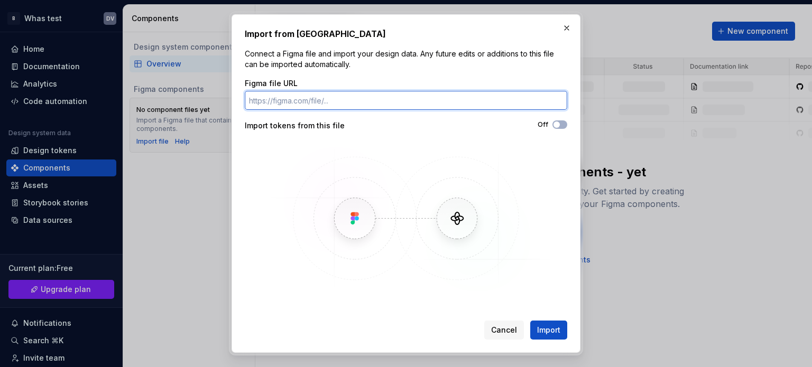
paste input "[URL][DOMAIN_NAME]"
type input "[URL][DOMAIN_NAME]"
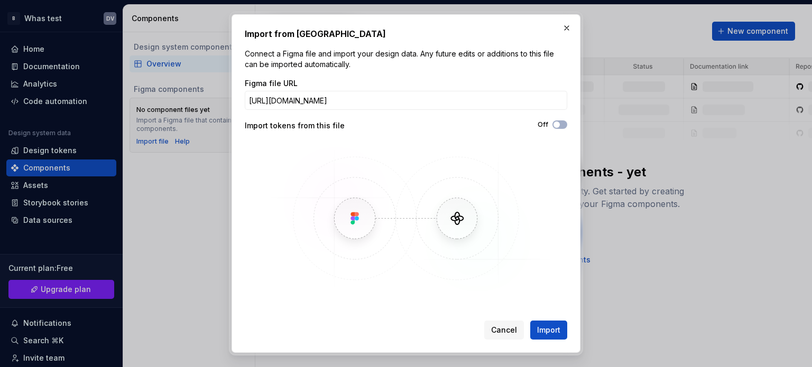
click at [261, 218] on img at bounding box center [406, 219] width 306 height 154
click at [549, 330] on span "Import" at bounding box center [548, 330] width 23 height 11
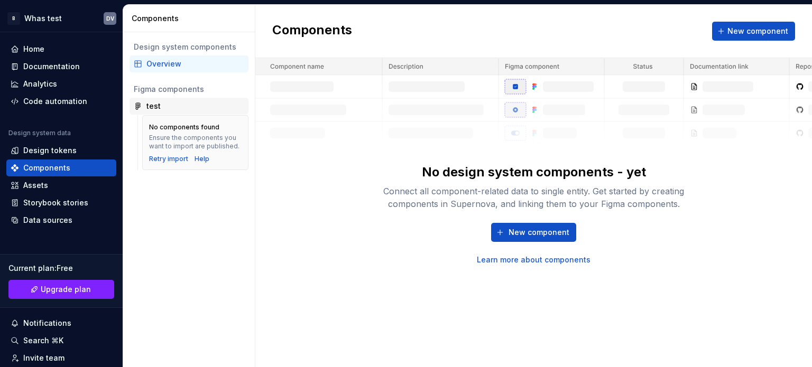
click at [168, 108] on div "test" at bounding box center [195, 106] width 98 height 11
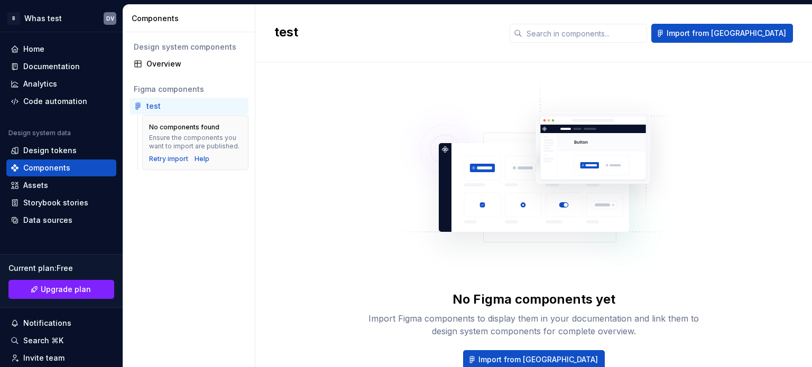
click at [168, 108] on div "test" at bounding box center [195, 106] width 98 height 11
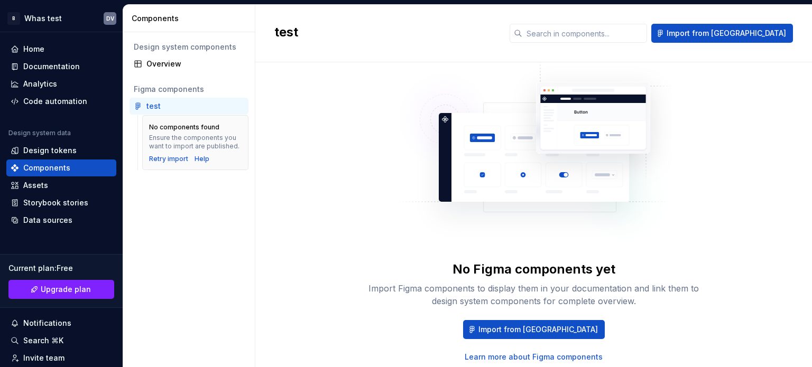
scroll to position [4, 0]
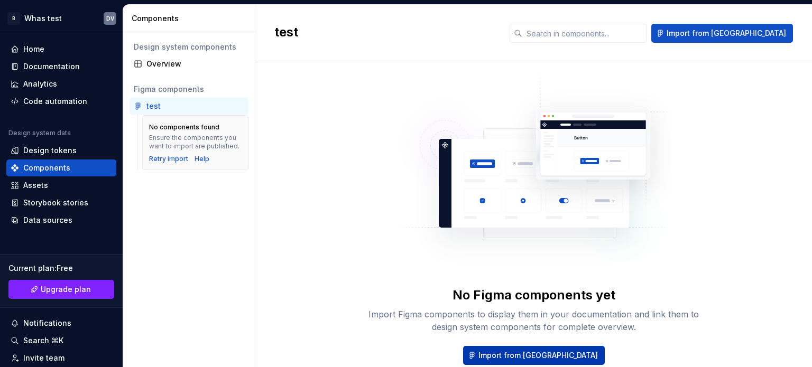
click at [518, 350] on span "Import from [GEOGRAPHIC_DATA]" at bounding box center [537, 355] width 119 height 11
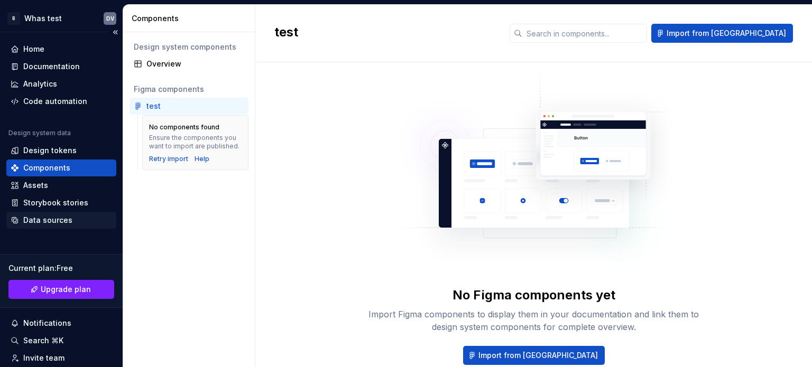
click at [8, 219] on div "Data sources" at bounding box center [61, 220] width 110 height 17
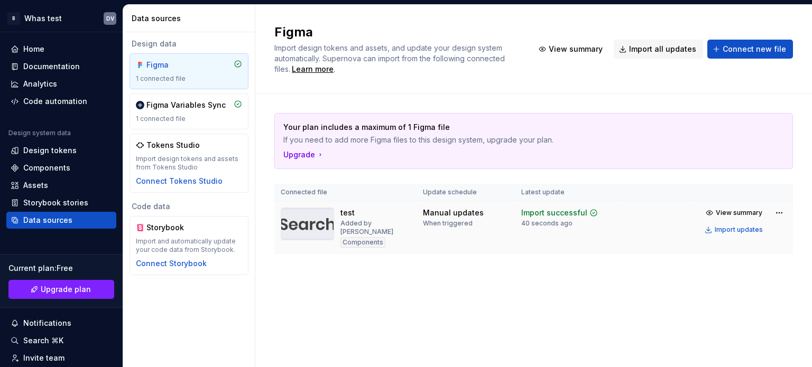
click at [490, 226] on div "Manual updates When triggered" at bounding box center [466, 218] width 86 height 20
click at [296, 225] on img at bounding box center [307, 224] width 53 height 33
click at [315, 228] on img at bounding box center [307, 224] width 53 height 33
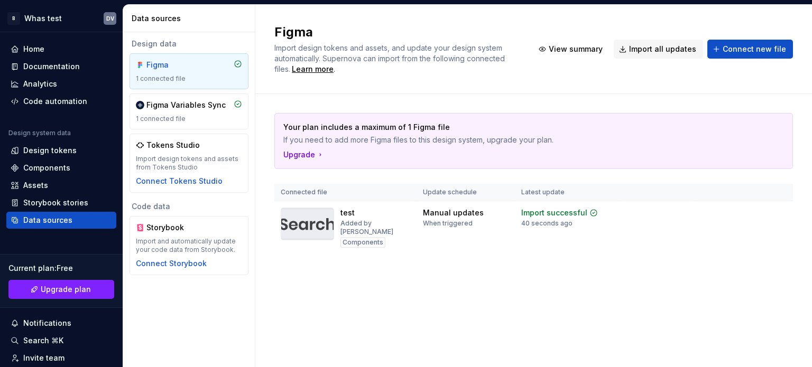
click at [319, 188] on th "Connected file" at bounding box center [345, 192] width 142 height 17
click at [360, 237] on div "Components" at bounding box center [362, 242] width 45 height 11
click at [760, 211] on html "B Whas test DV Home Documentation Analytics Code automation Design system data …" at bounding box center [406, 183] width 812 height 367
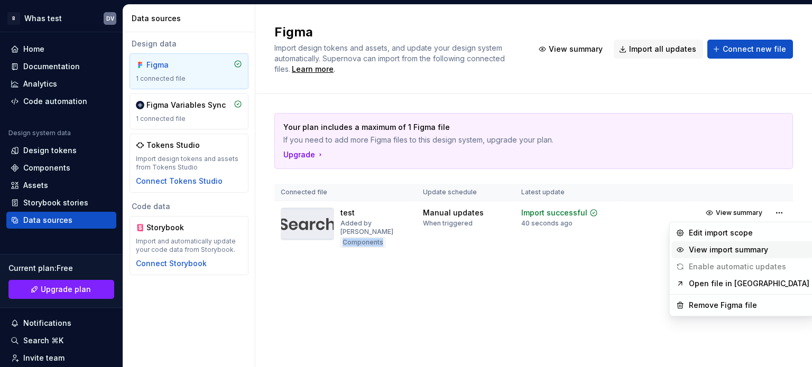
click at [746, 251] on div "View import summary" at bounding box center [749, 250] width 120 height 11
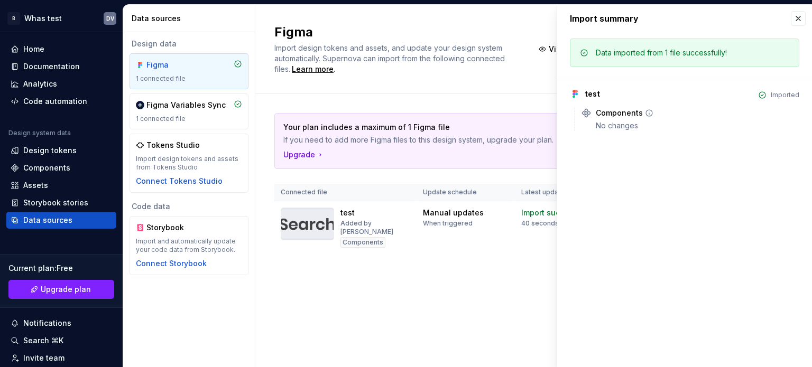
click at [616, 114] on div "Components" at bounding box center [619, 113] width 47 height 11
click at [606, 97] on div "test Imported" at bounding box center [684, 94] width 229 height 11
click at [293, 231] on img at bounding box center [307, 224] width 53 height 33
click at [303, 220] on img at bounding box center [307, 224] width 53 height 33
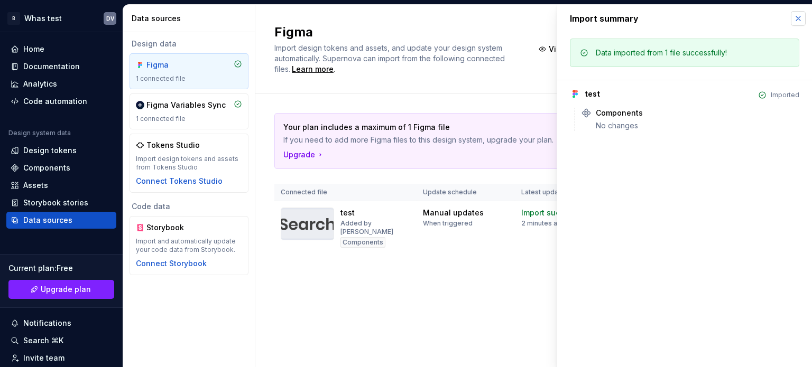
click at [760, 18] on button "button" at bounding box center [798, 18] width 15 height 15
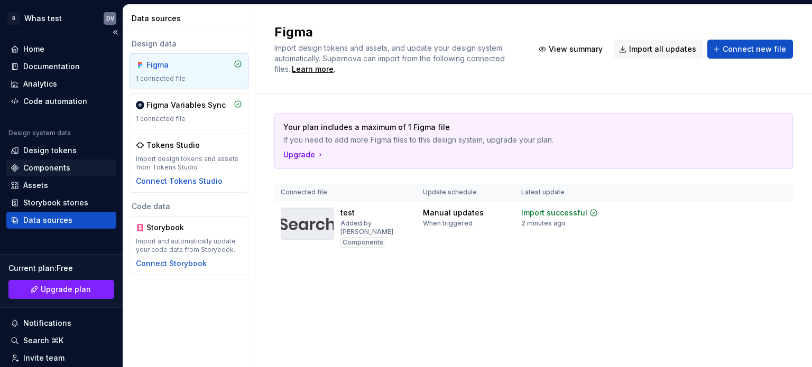
click at [61, 160] on div "Components" at bounding box center [61, 168] width 110 height 17
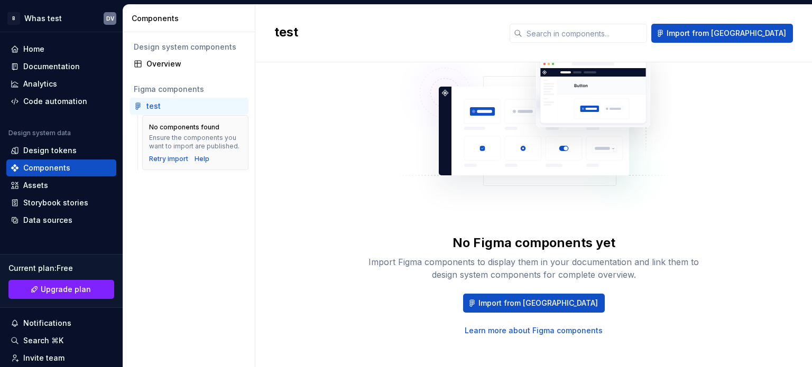
scroll to position [57, 0]
click at [541, 294] on button "Import from [GEOGRAPHIC_DATA]" at bounding box center [534, 302] width 142 height 19
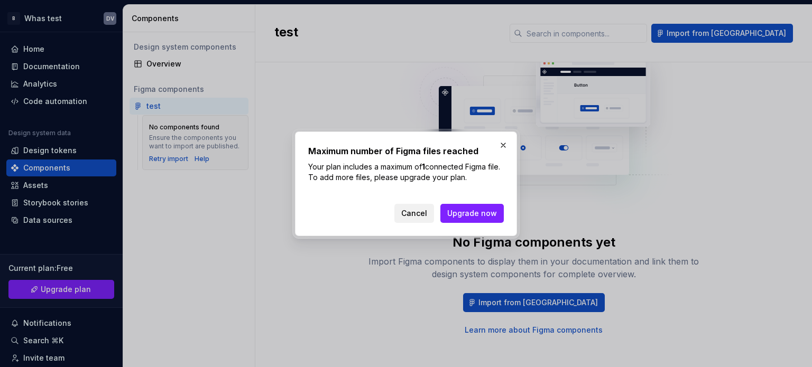
click at [422, 207] on button "Cancel" at bounding box center [414, 213] width 40 height 19
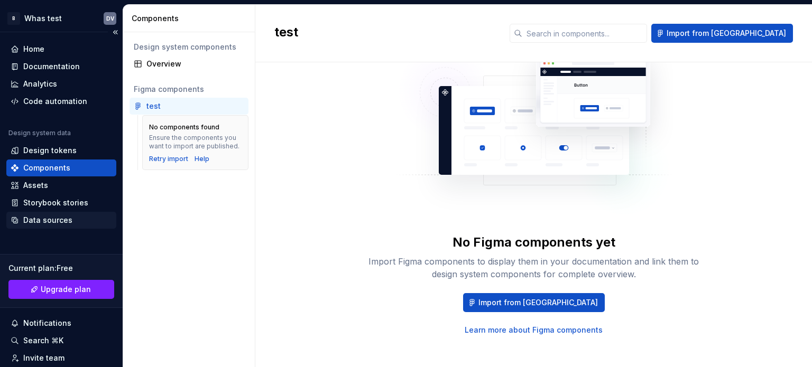
click at [44, 219] on div "Data sources" at bounding box center [47, 220] width 49 height 11
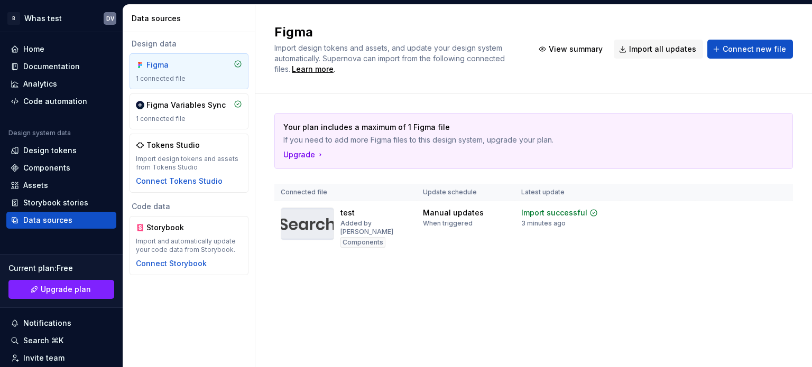
click at [188, 65] on div "Figma" at bounding box center [171, 65] width 51 height 11
click at [760, 211] on html "B Whas test DV Home Documentation Analytics Code automation Design system data …" at bounding box center [406, 183] width 812 height 367
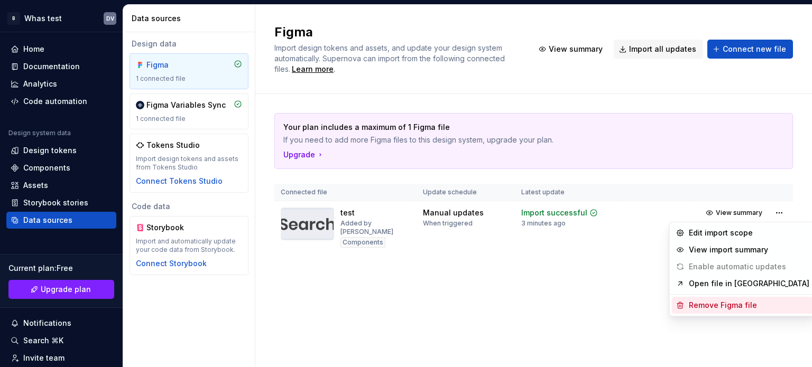
click at [708, 308] on div "Remove Figma file" at bounding box center [749, 305] width 120 height 11
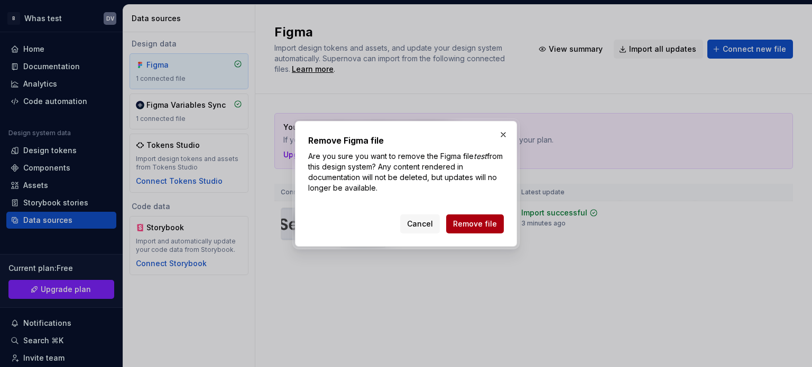
click at [491, 228] on span "Remove file" at bounding box center [475, 224] width 44 height 11
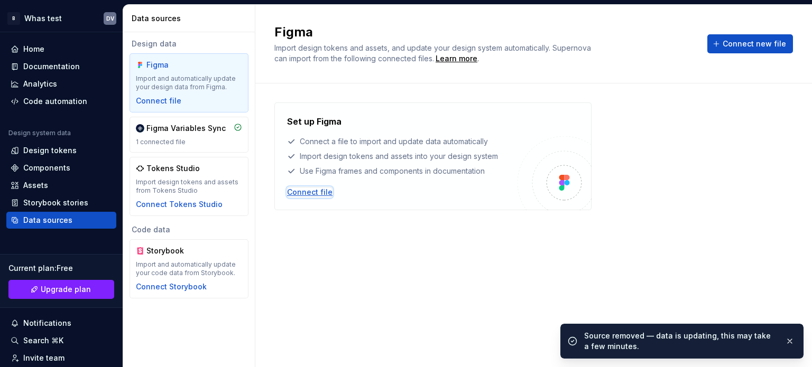
click at [308, 189] on div "Connect file" at bounding box center [309, 192] width 45 height 11
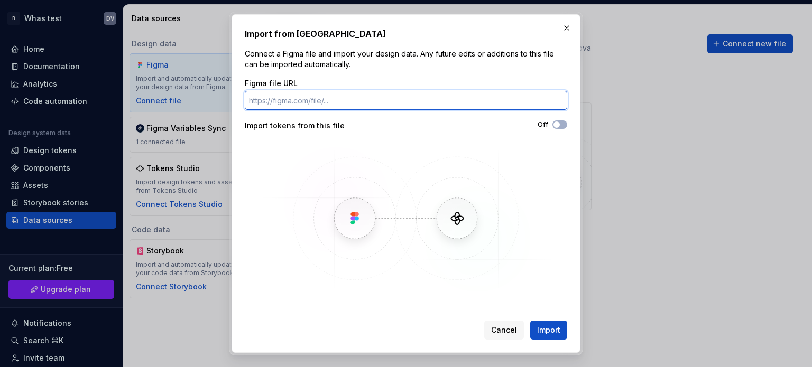
paste input "[URL][DOMAIN_NAME]"
type input "[URL][DOMAIN_NAME]"
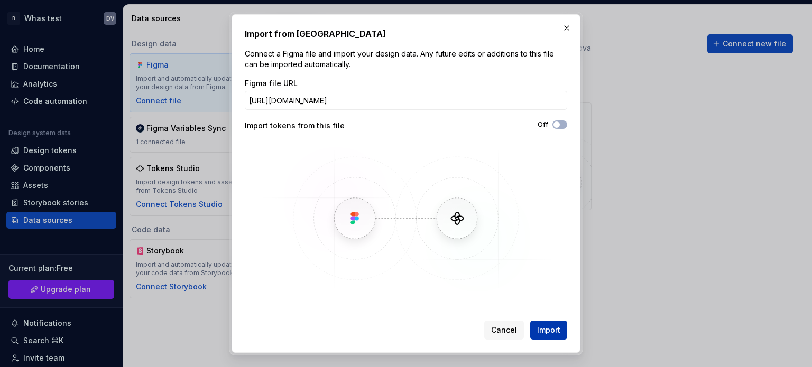
click at [553, 333] on span "Import" at bounding box center [548, 330] width 23 height 11
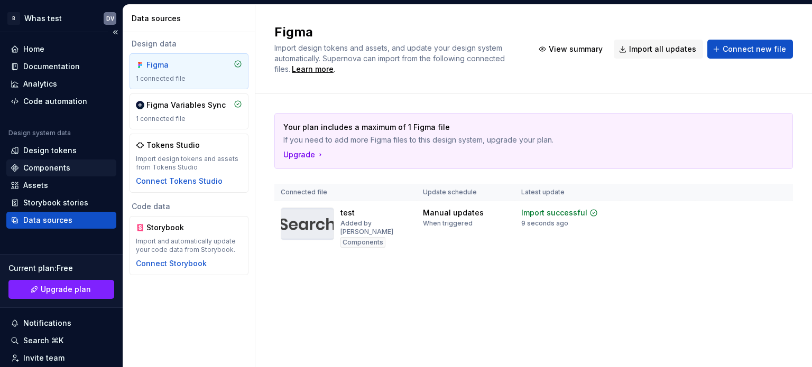
click at [41, 171] on div "Components" at bounding box center [46, 168] width 47 height 11
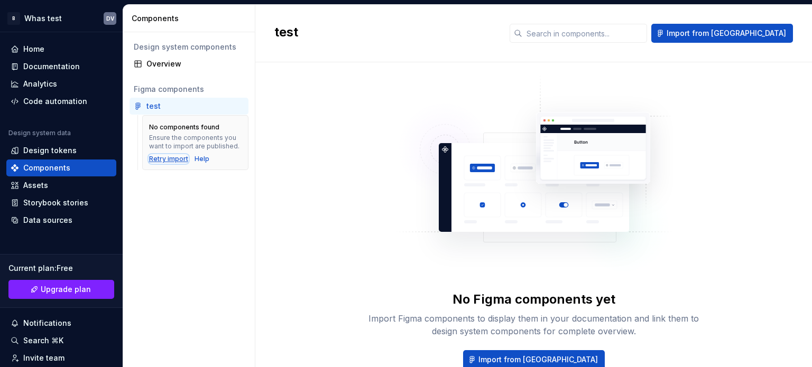
click at [157, 156] on div "Retry import" at bounding box center [168, 159] width 39 height 8
click at [157, 158] on div "Retry import" at bounding box center [168, 159] width 39 height 8
click at [39, 216] on div "Data sources" at bounding box center [47, 220] width 49 height 11
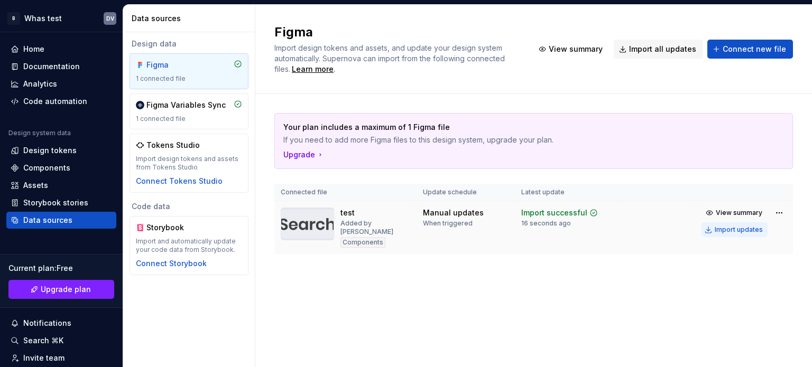
click at [740, 228] on div "Import updates" at bounding box center [738, 230] width 48 height 8
click at [739, 230] on div "Import updates" at bounding box center [738, 230] width 48 height 8
click at [737, 229] on div "Import updates" at bounding box center [738, 230] width 48 height 8
click at [36, 164] on div "Components" at bounding box center [46, 168] width 47 height 11
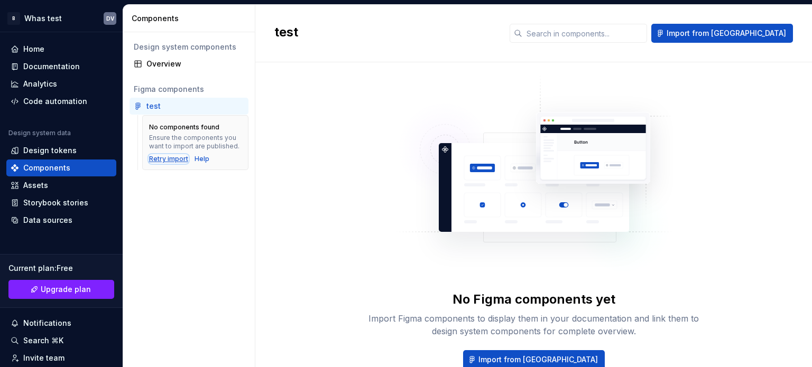
click at [173, 157] on div "Retry import" at bounding box center [168, 159] width 39 height 8
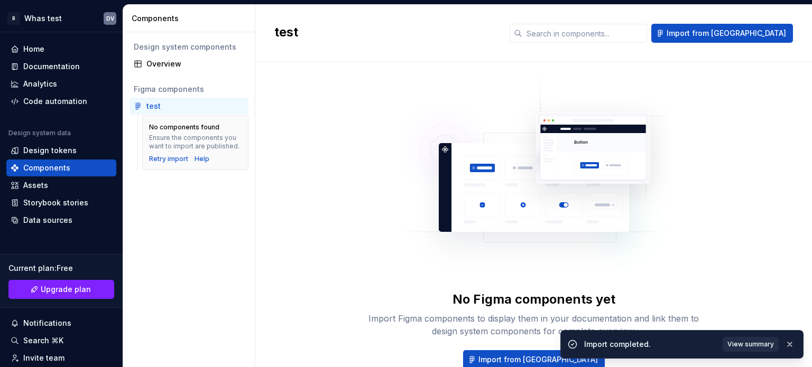
click at [758, 338] on button "View summary" at bounding box center [750, 344] width 56 height 15
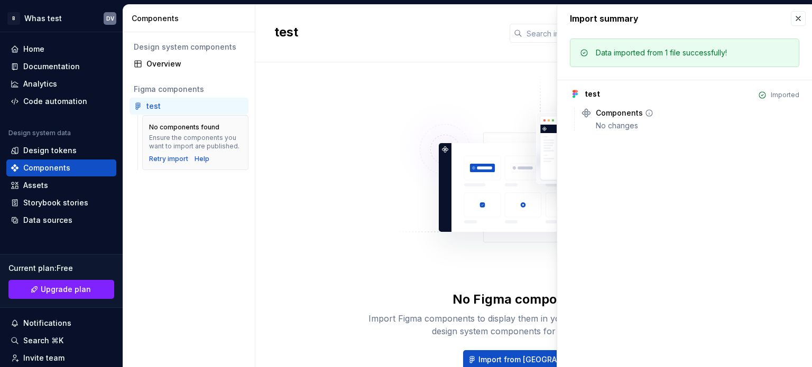
click at [646, 119] on div "Components No changes" at bounding box center [697, 119] width 203 height 23
click at [793, 18] on button "button" at bounding box center [798, 18] width 15 height 15
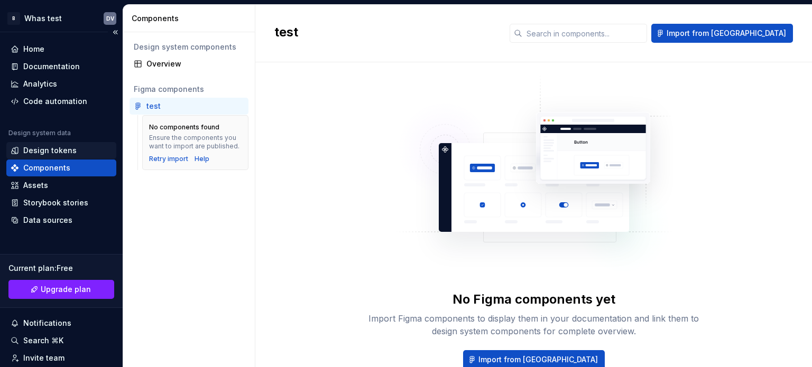
click at [43, 153] on div "Design tokens" at bounding box center [49, 150] width 53 height 11
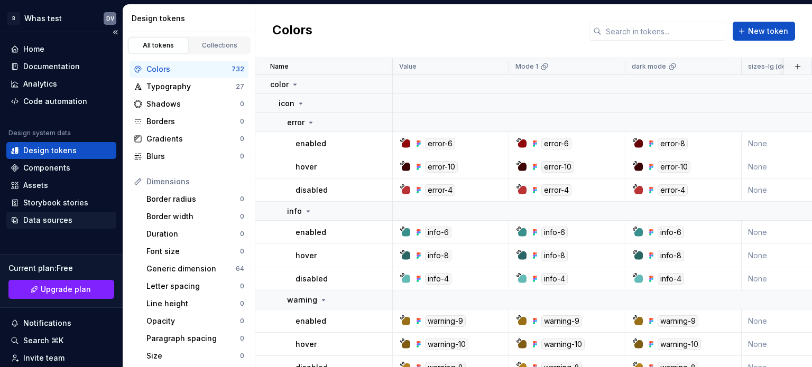
click at [46, 219] on div "Data sources" at bounding box center [47, 220] width 49 height 11
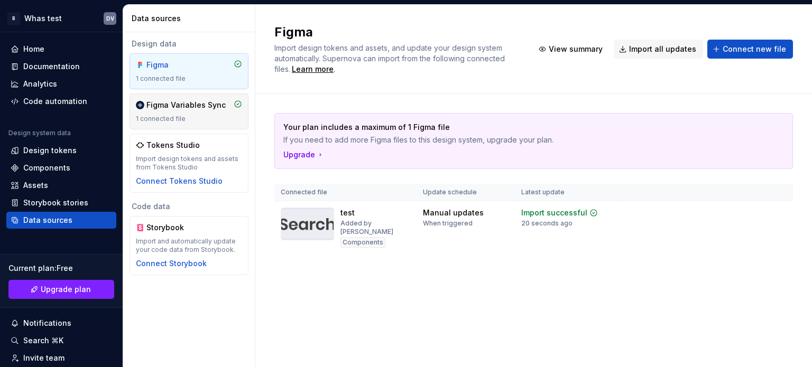
click at [166, 113] on div "Figma Variables Sync 1 connected file" at bounding box center [189, 111] width 106 height 23
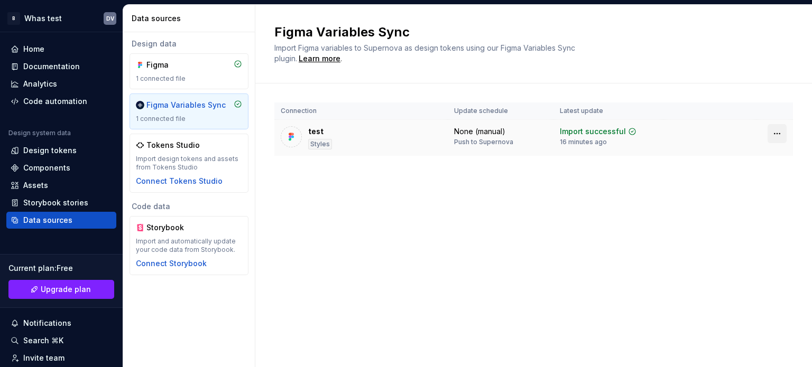
click at [777, 137] on html "B Whas test DV Home Documentation Analytics Code automation Design system data …" at bounding box center [406, 183] width 812 height 367
click at [768, 156] on div "Disconnect plugin" at bounding box center [770, 156] width 69 height 11
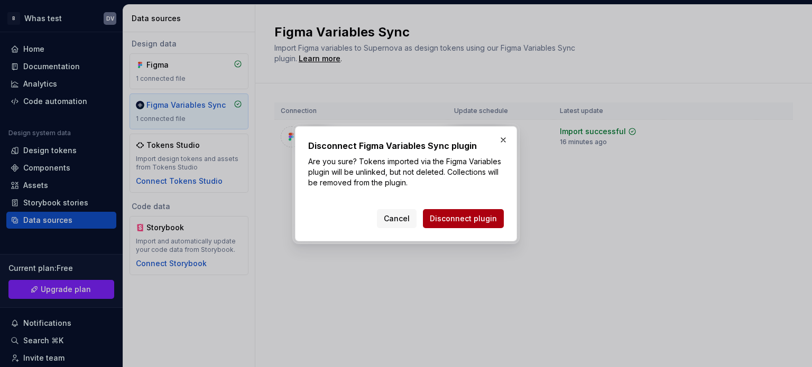
click at [448, 212] on button "Disconnect plugin" at bounding box center [463, 218] width 81 height 19
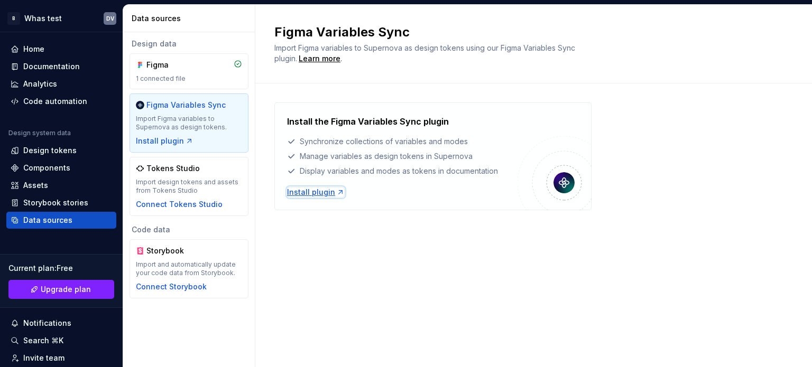
click at [312, 190] on div "Install plugin" at bounding box center [316, 192] width 58 height 11
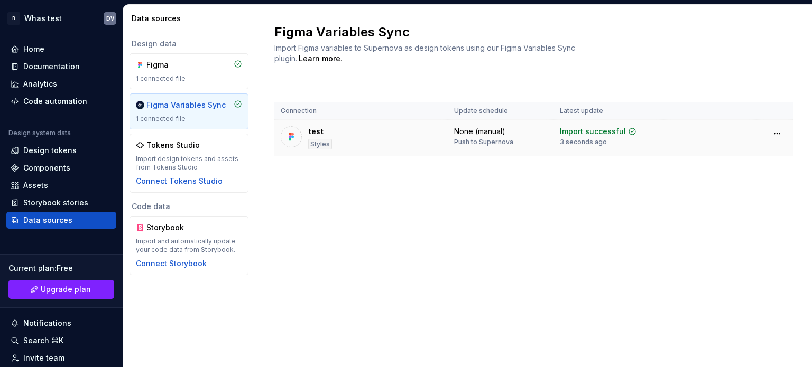
click at [403, 140] on div "test Styles" at bounding box center [361, 137] width 161 height 23
click at [62, 164] on div "Components" at bounding box center [46, 168] width 47 height 11
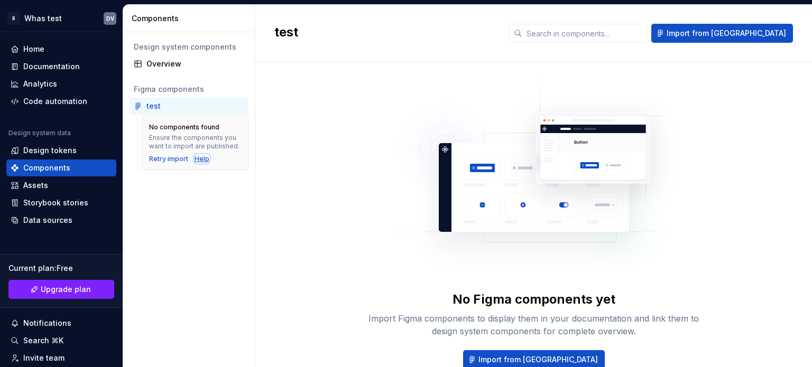
click at [194, 159] on div "Help" at bounding box center [201, 159] width 15 height 8
click at [54, 150] on div "Design tokens" at bounding box center [49, 150] width 53 height 11
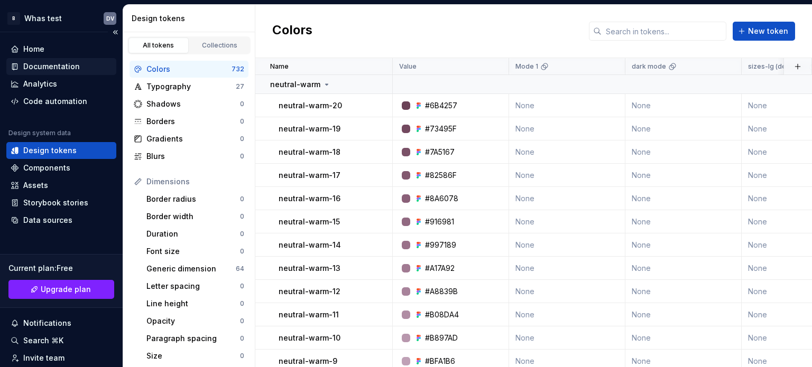
click at [30, 63] on div "Documentation" at bounding box center [51, 66] width 57 height 11
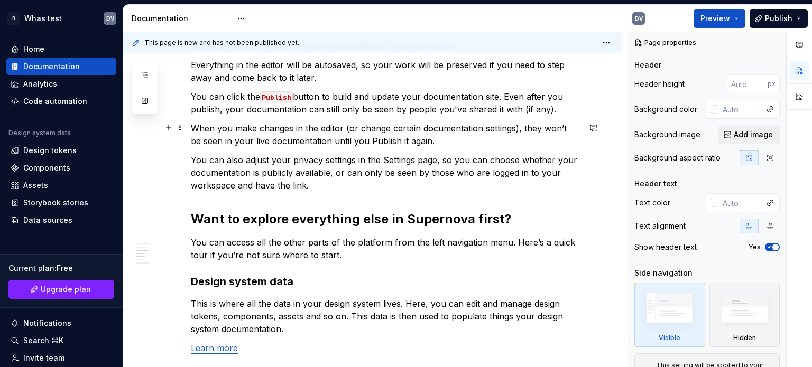
scroll to position [634, 0]
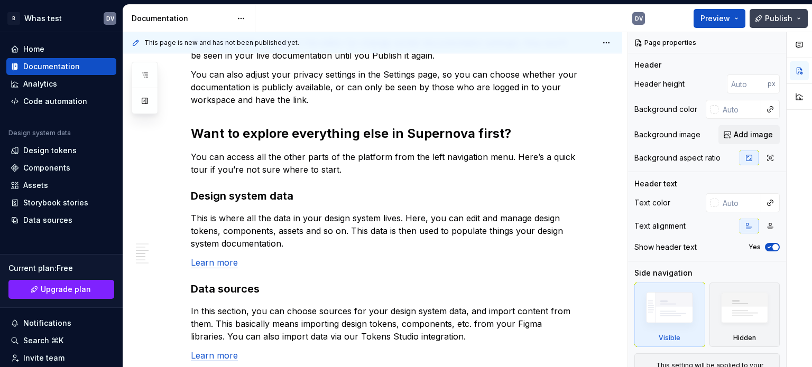
click at [780, 25] on button "Publish" at bounding box center [778, 18] width 58 height 19
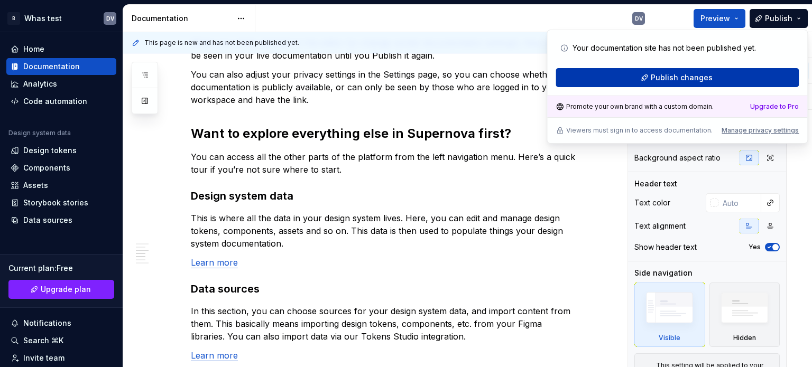
click at [700, 77] on span "Publish changes" at bounding box center [681, 77] width 62 height 11
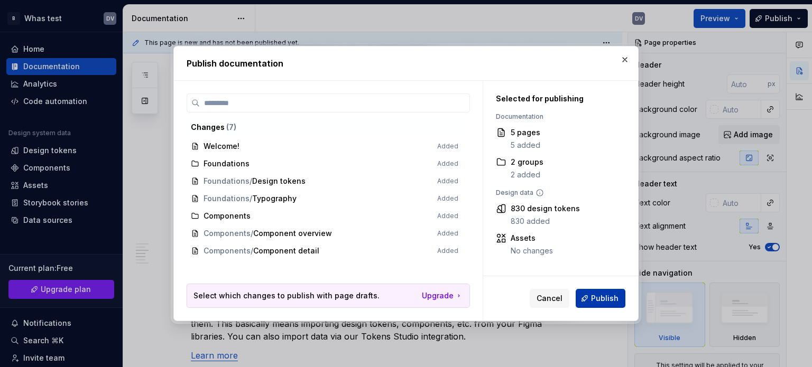
click at [606, 296] on span "Publish" at bounding box center [604, 298] width 27 height 11
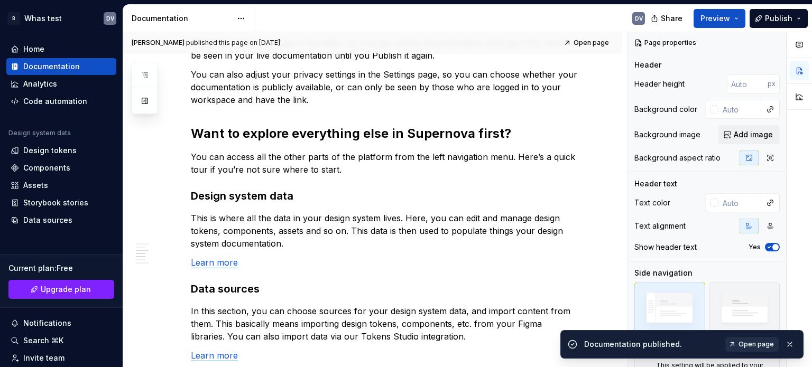
click at [743, 346] on span "Open page" at bounding box center [755, 344] width 35 height 8
type textarea "*"
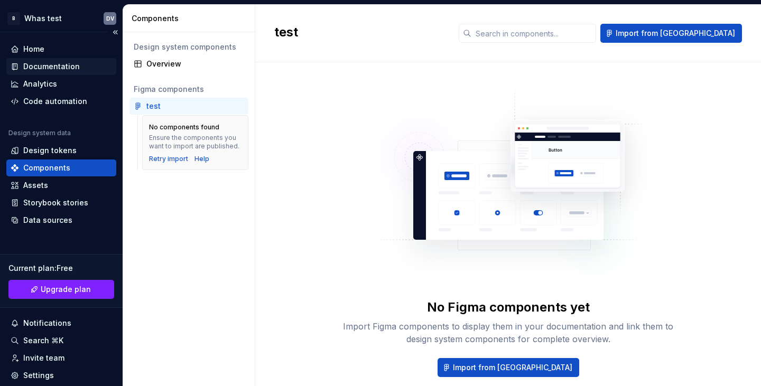
click at [22, 69] on div "Documentation" at bounding box center [61, 66] width 101 height 11
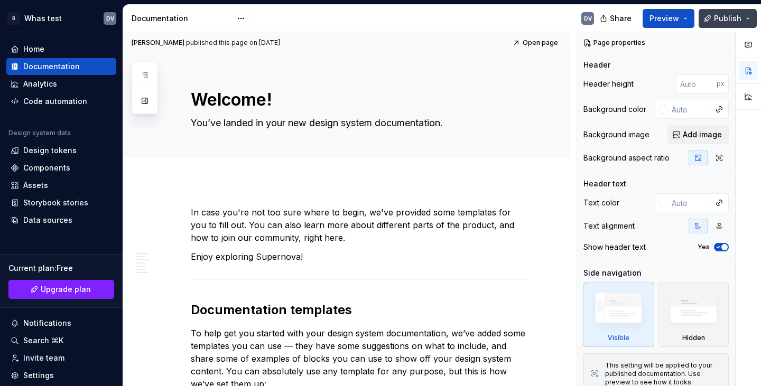
type textarea "*"
click at [751, 20] on button "Publish" at bounding box center [728, 18] width 58 height 19
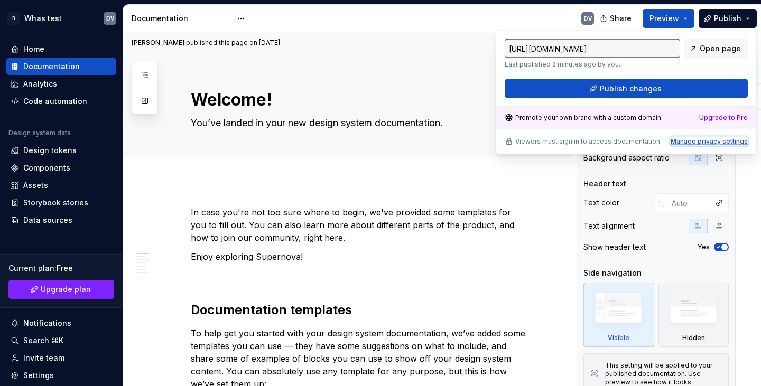
click at [717, 138] on div "Manage privacy settings" at bounding box center [709, 141] width 77 height 8
type input "https://jealous-olive-ermine.supernova-docs.io/latest/"
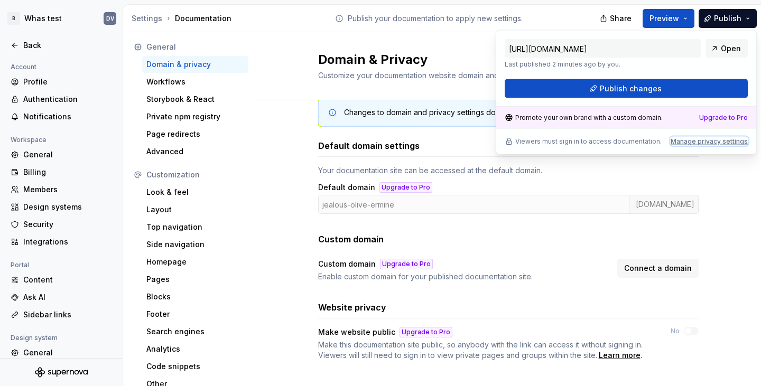
scroll to position [31, 0]
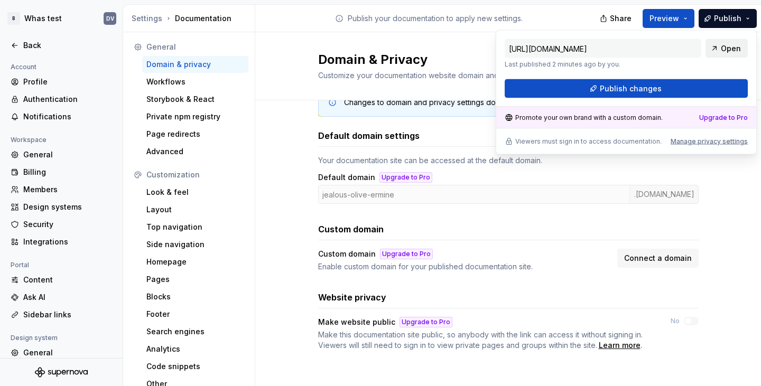
click at [724, 49] on span "Open" at bounding box center [731, 48] width 20 height 11
